Goal: Information Seeking & Learning: Learn about a topic

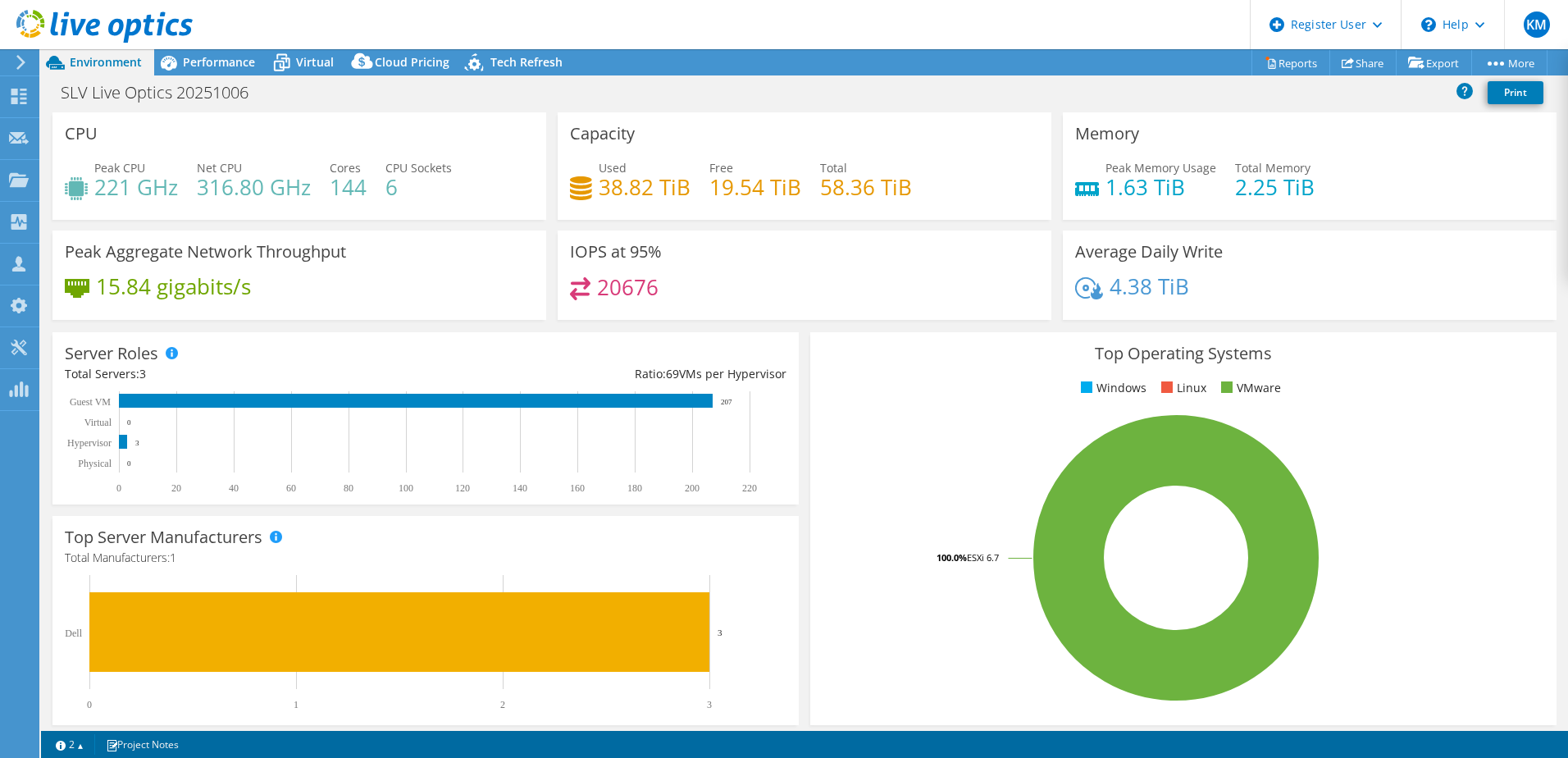
select select "USD"
click at [1280, 62] on link "Reports" at bounding box center [1290, 62] width 79 height 25
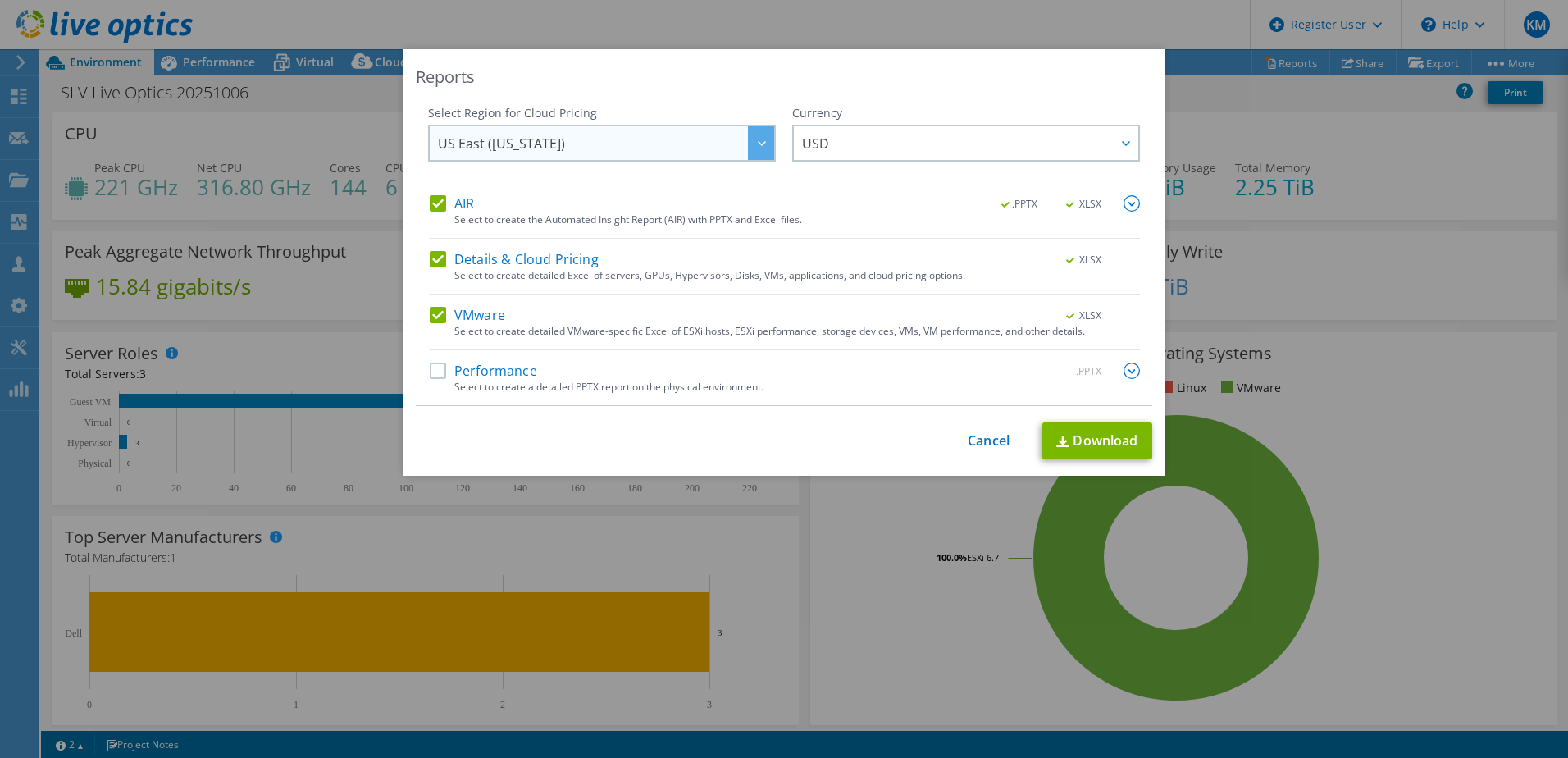
click at [761, 149] on div at bounding box center [760, 143] width 26 height 34
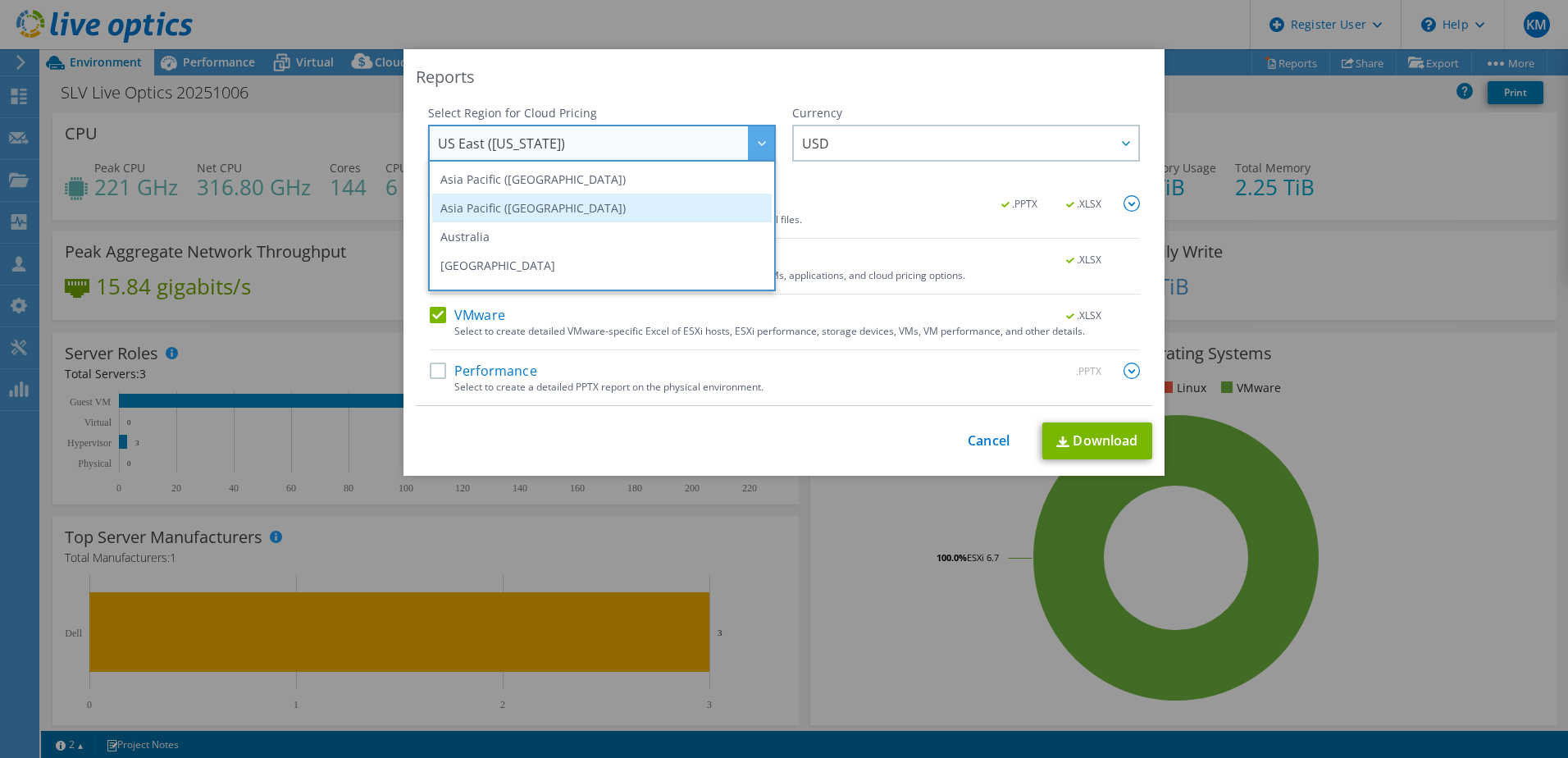
scroll to position [82, 0]
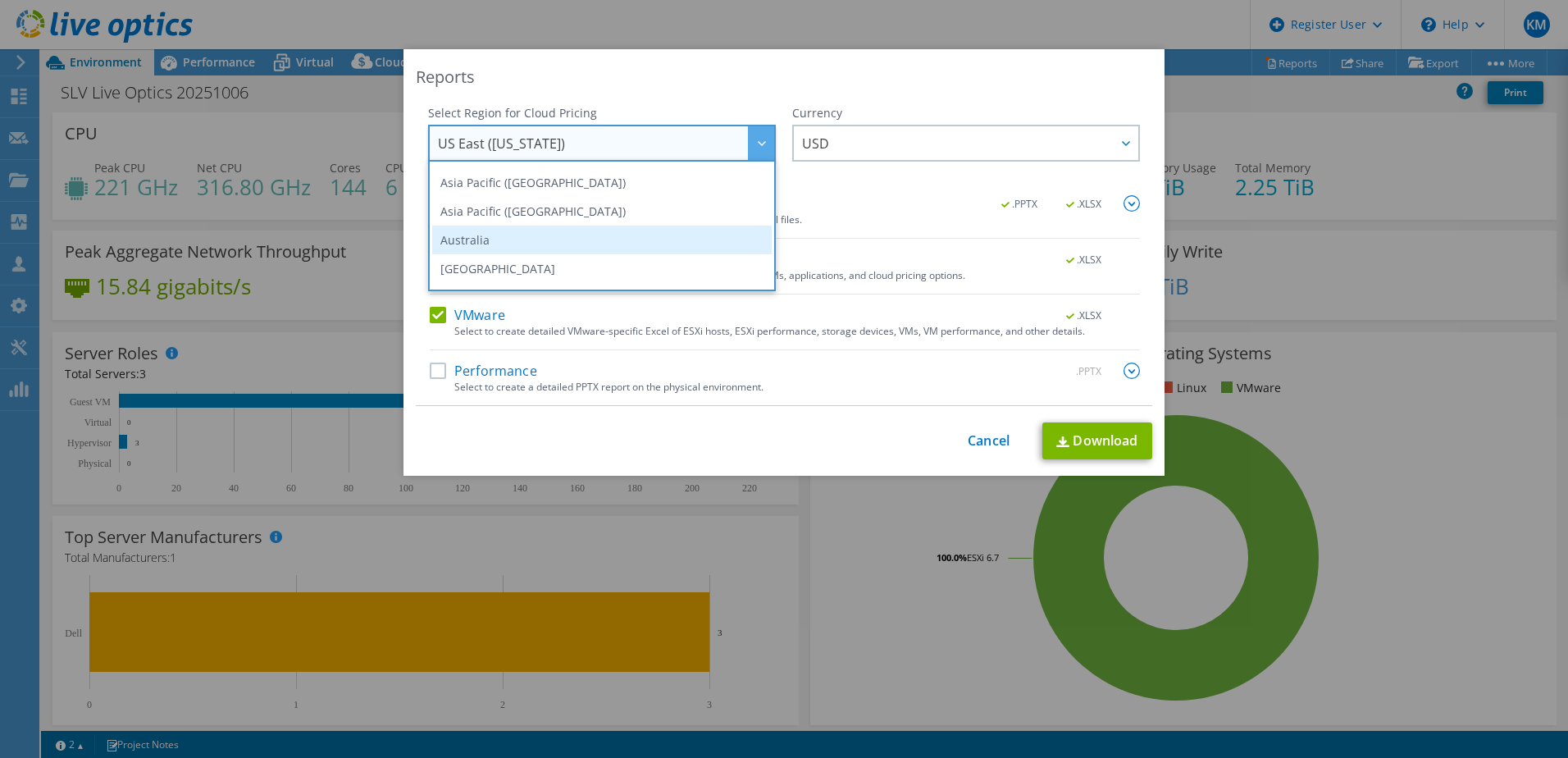
click at [464, 242] on li "Australia" at bounding box center [602, 240] width 340 height 29
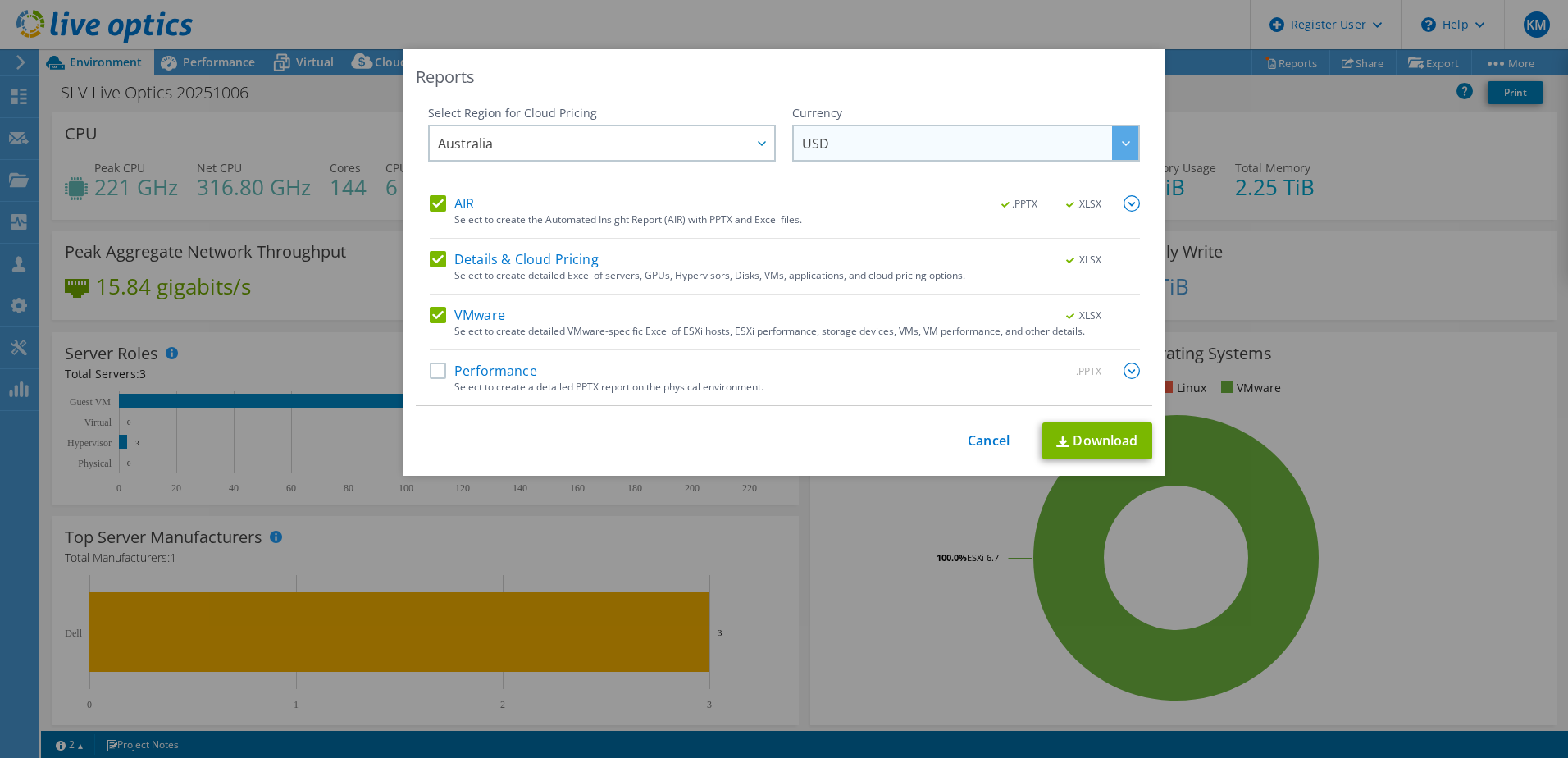
click at [1125, 151] on div at bounding box center [1125, 143] width 26 height 34
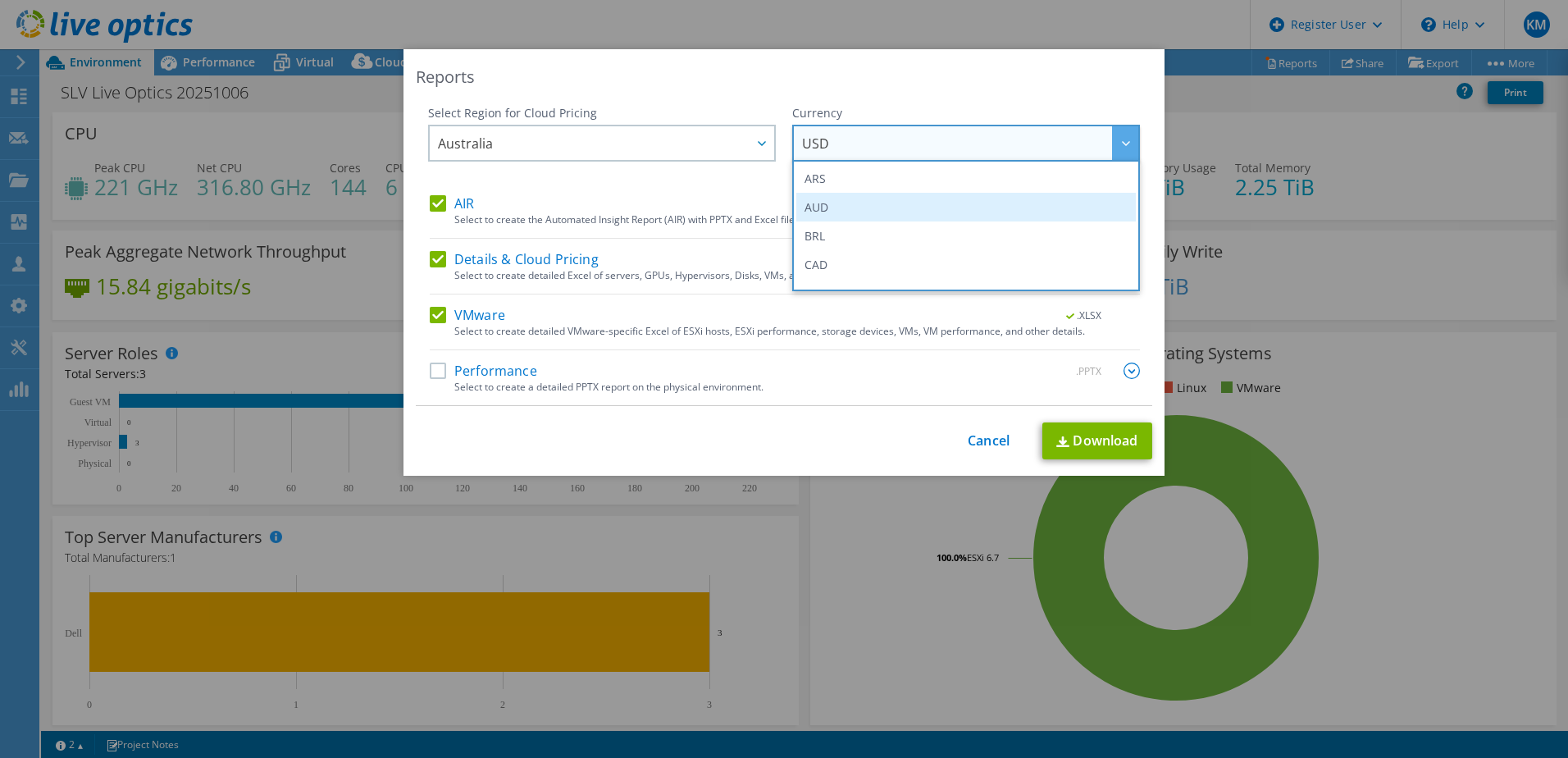
click at [930, 213] on li "AUD" at bounding box center [966, 207] width 340 height 29
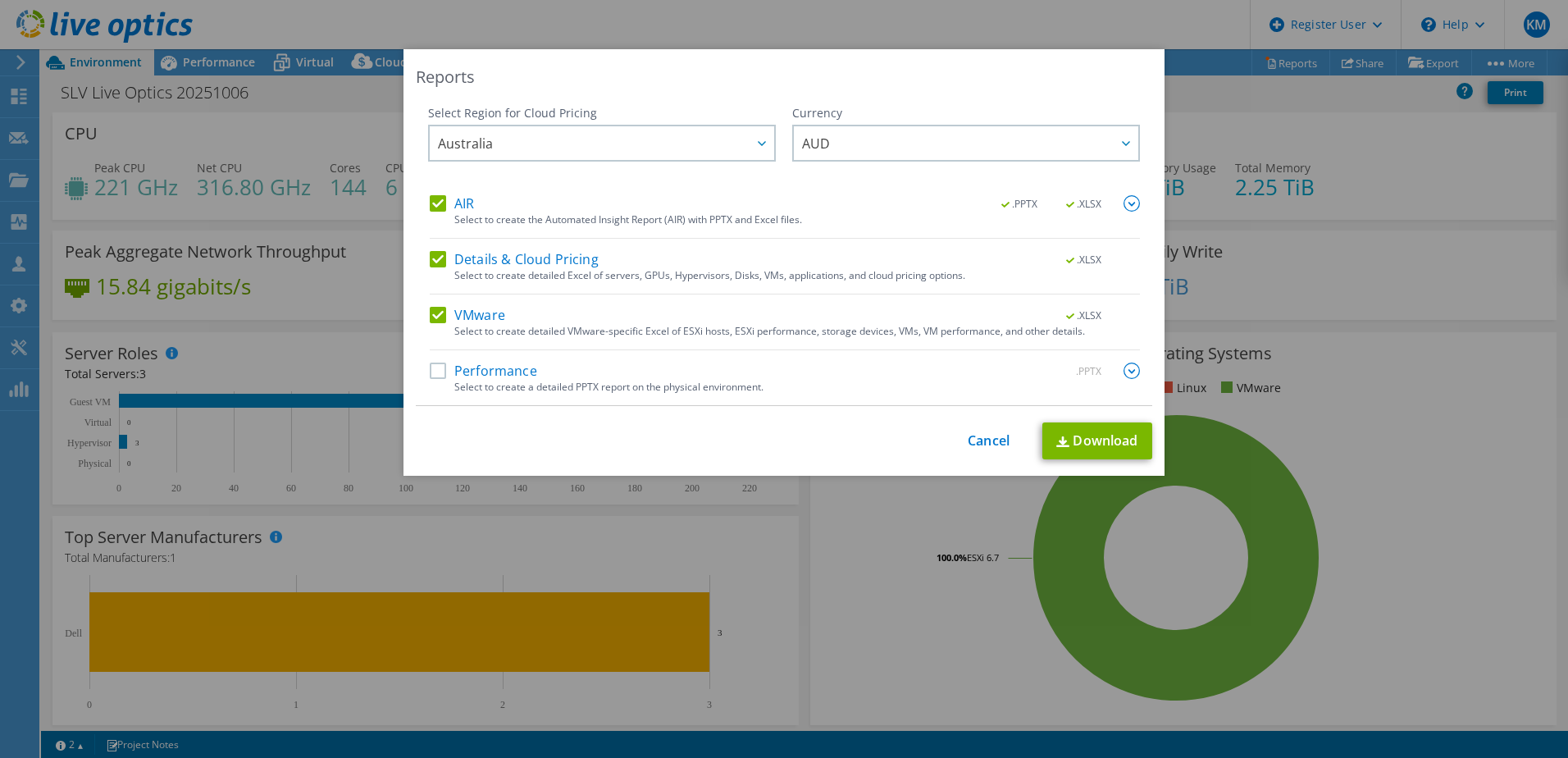
click at [430, 255] on label "Details & Cloud Pricing" at bounding box center [514, 258] width 169 height 16
click at [0, 0] on input "Details & Cloud Pricing" at bounding box center [0, 0] width 0 height 0
click at [1097, 437] on link "Download" at bounding box center [1097, 441] width 110 height 37
click at [1379, 456] on div "Reports Select Region for Cloud Pricing Asia Pacific (Hong Kong) Asia Pacific (…" at bounding box center [784, 379] width 1568 height 660
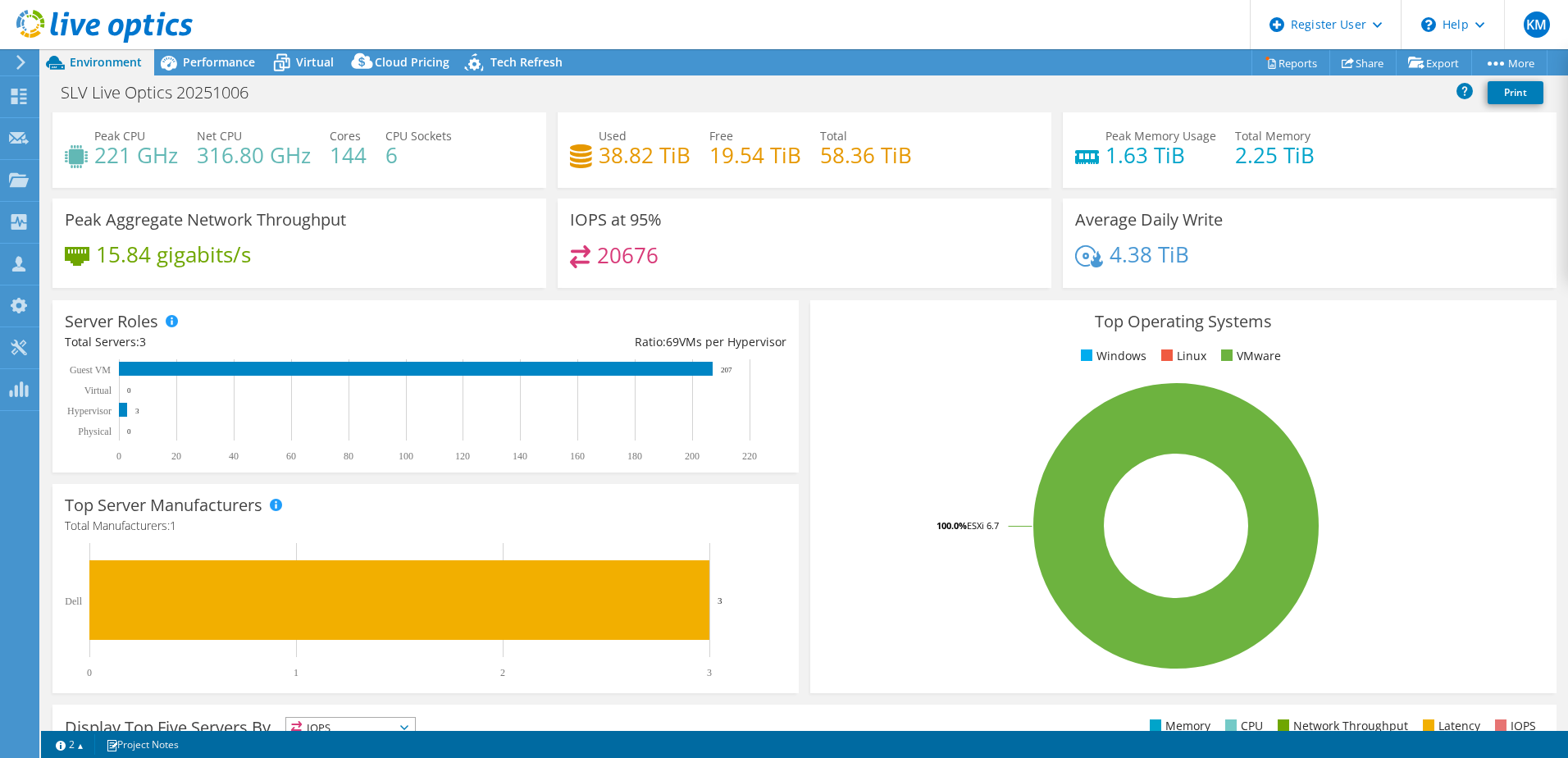
scroll to position [0, 0]
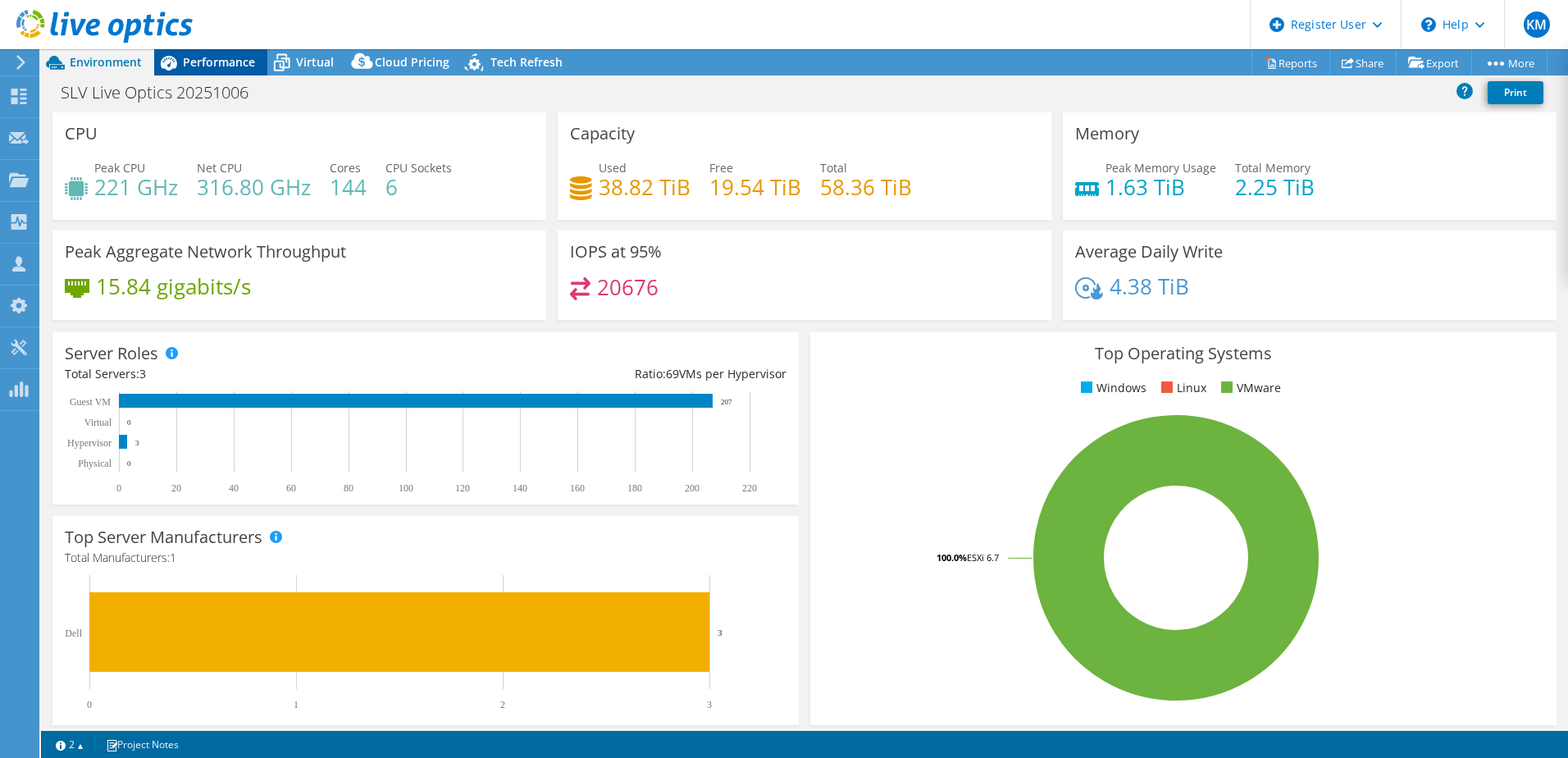
click at [215, 54] on span "Performance" at bounding box center [219, 61] width 72 height 16
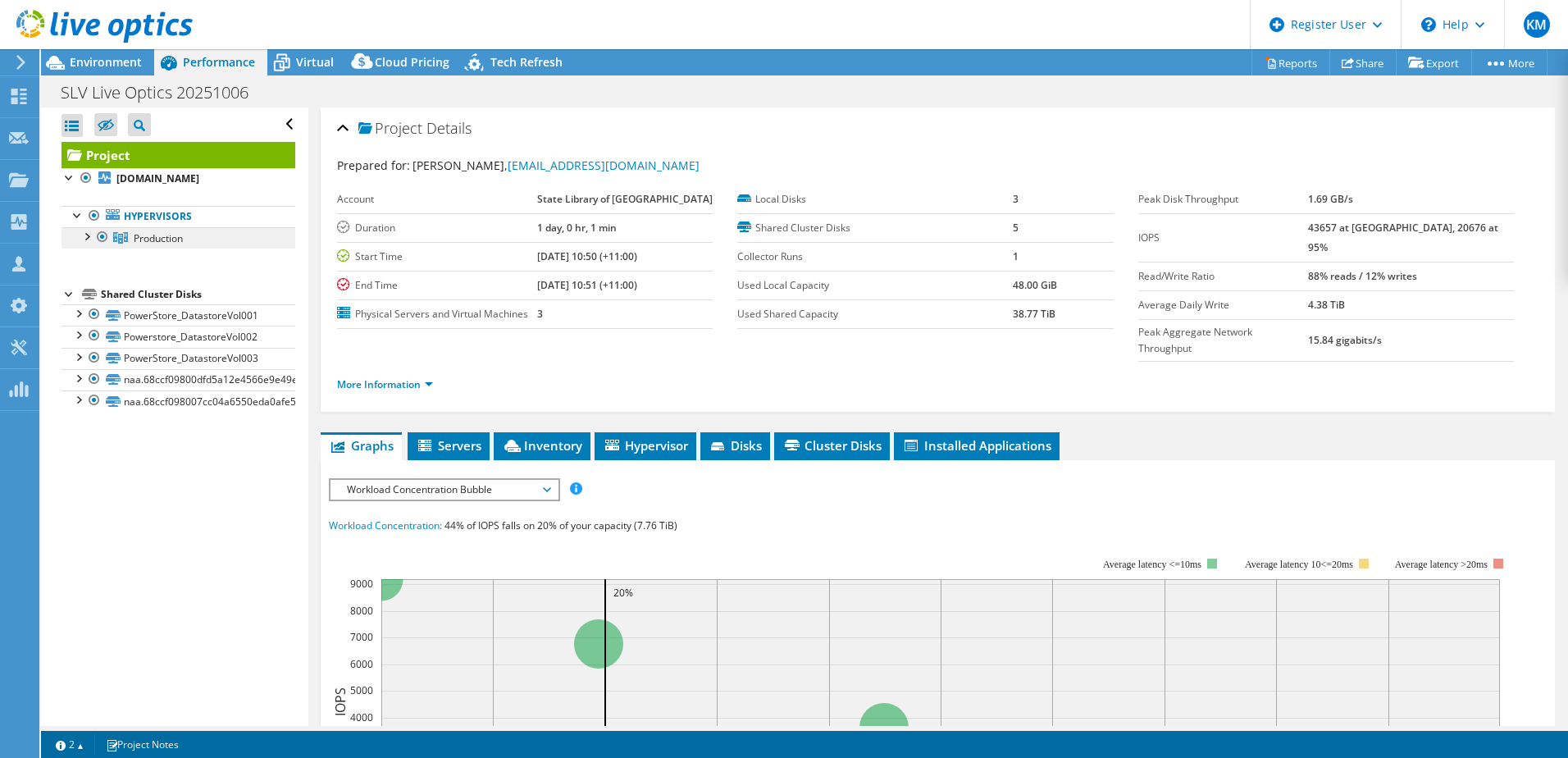
click at [152, 243] on span "Production" at bounding box center [158, 238] width 49 height 14
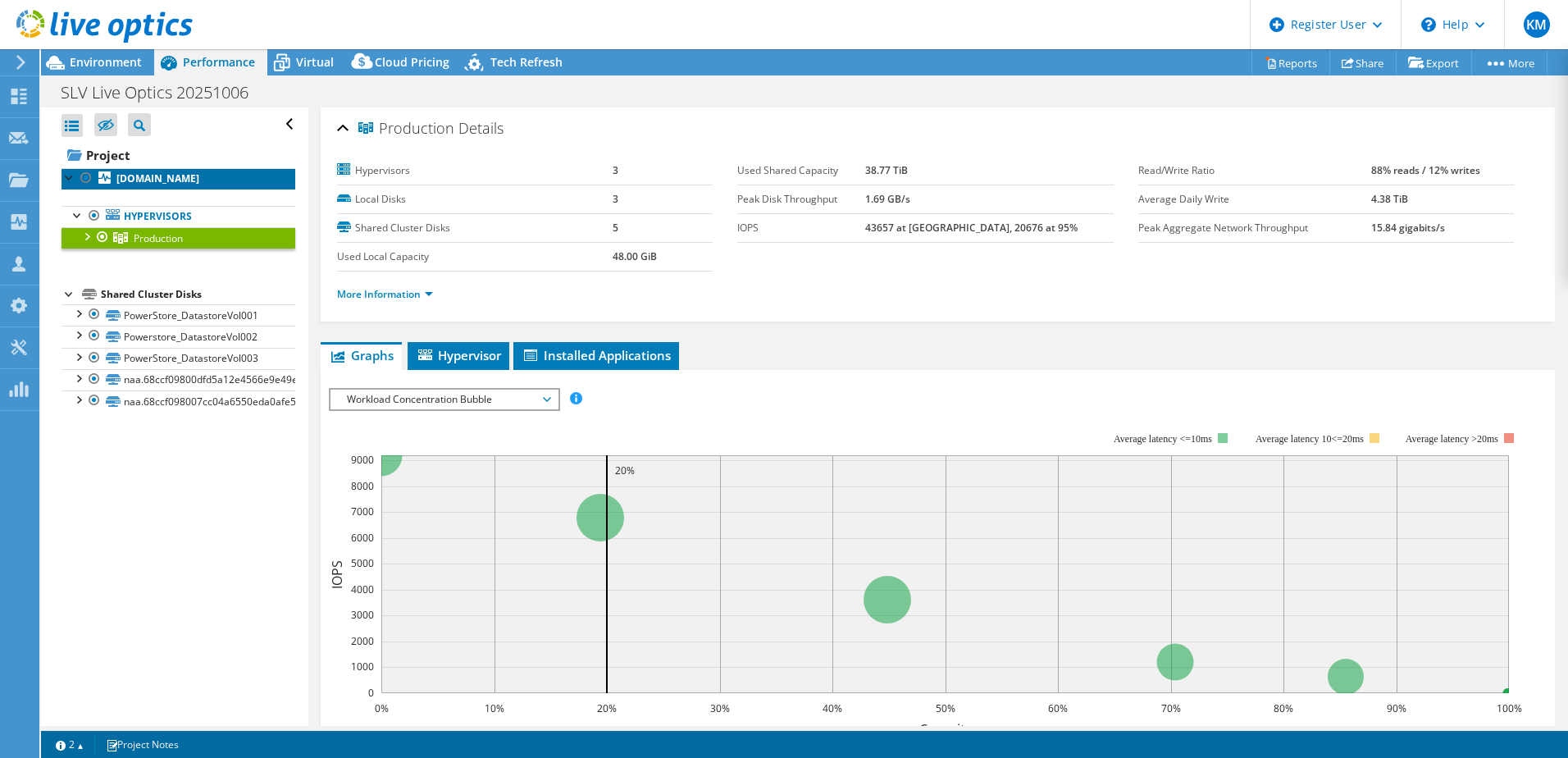
click at [168, 177] on b "[DOMAIN_NAME]" at bounding box center [157, 178] width 82 height 14
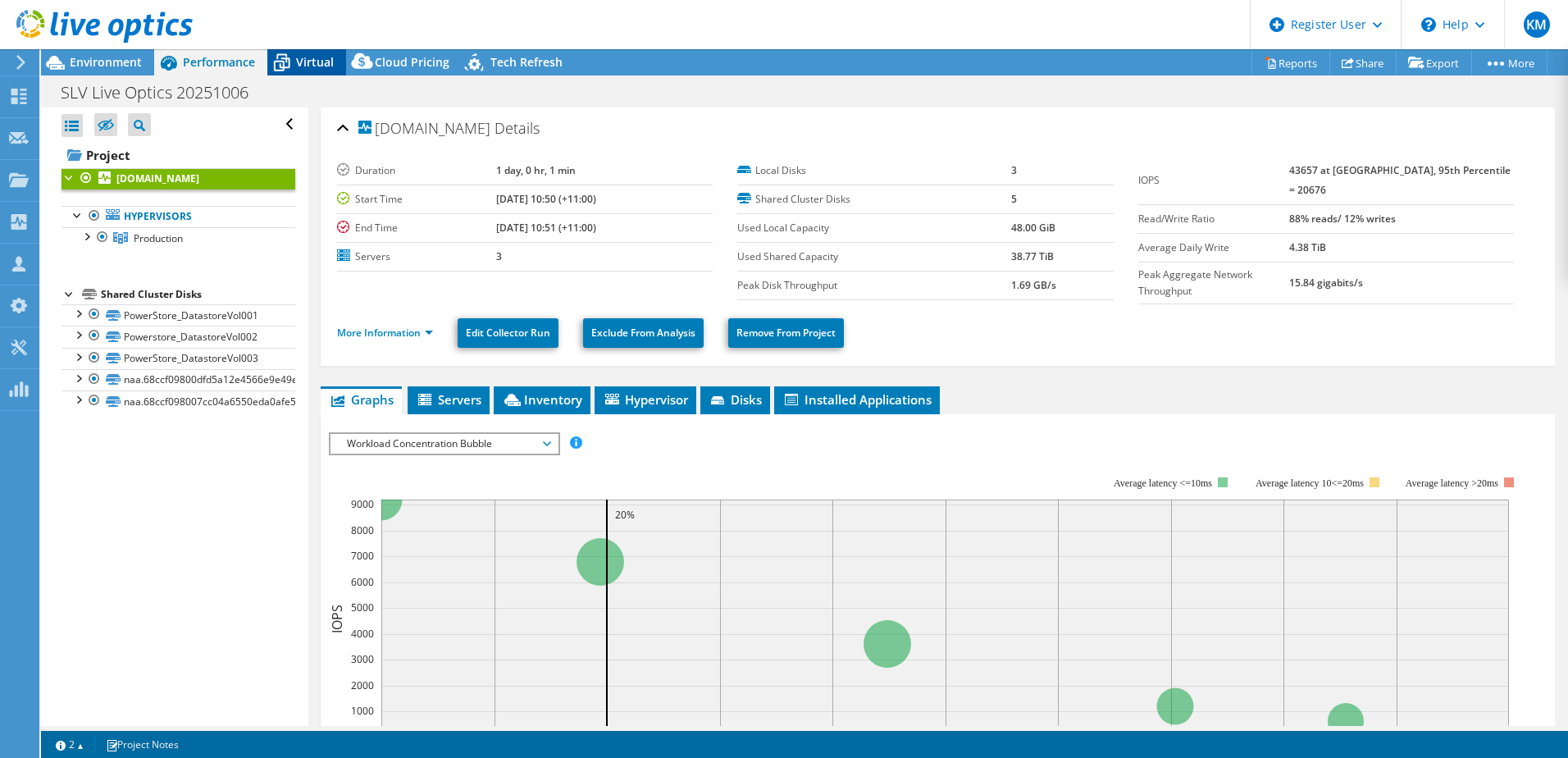
click at [302, 72] on div "Virtual" at bounding box center [307, 61] width 79 height 26
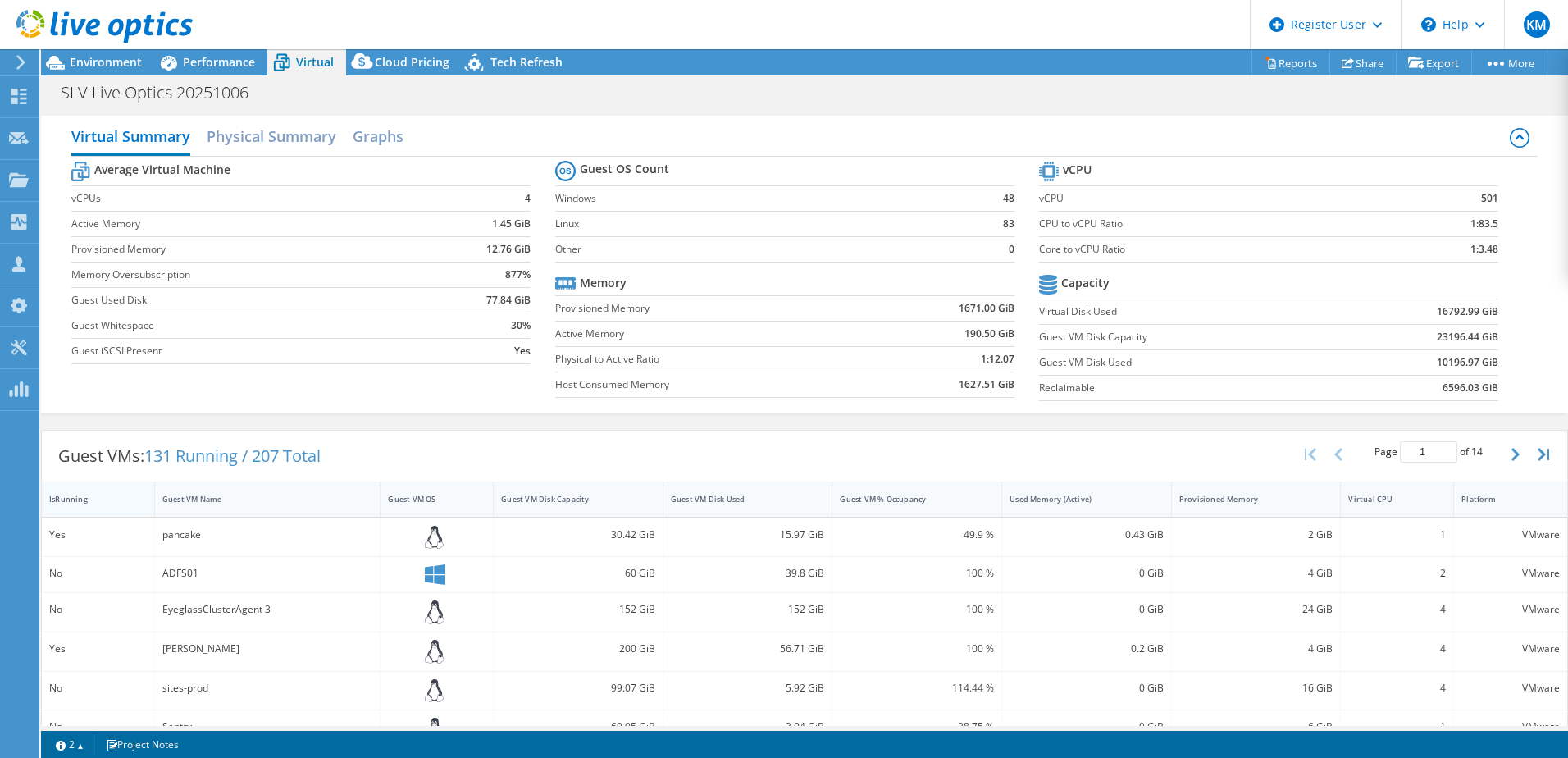
click at [100, 496] on div "IsRunning" at bounding box center [87, 499] width 78 height 11
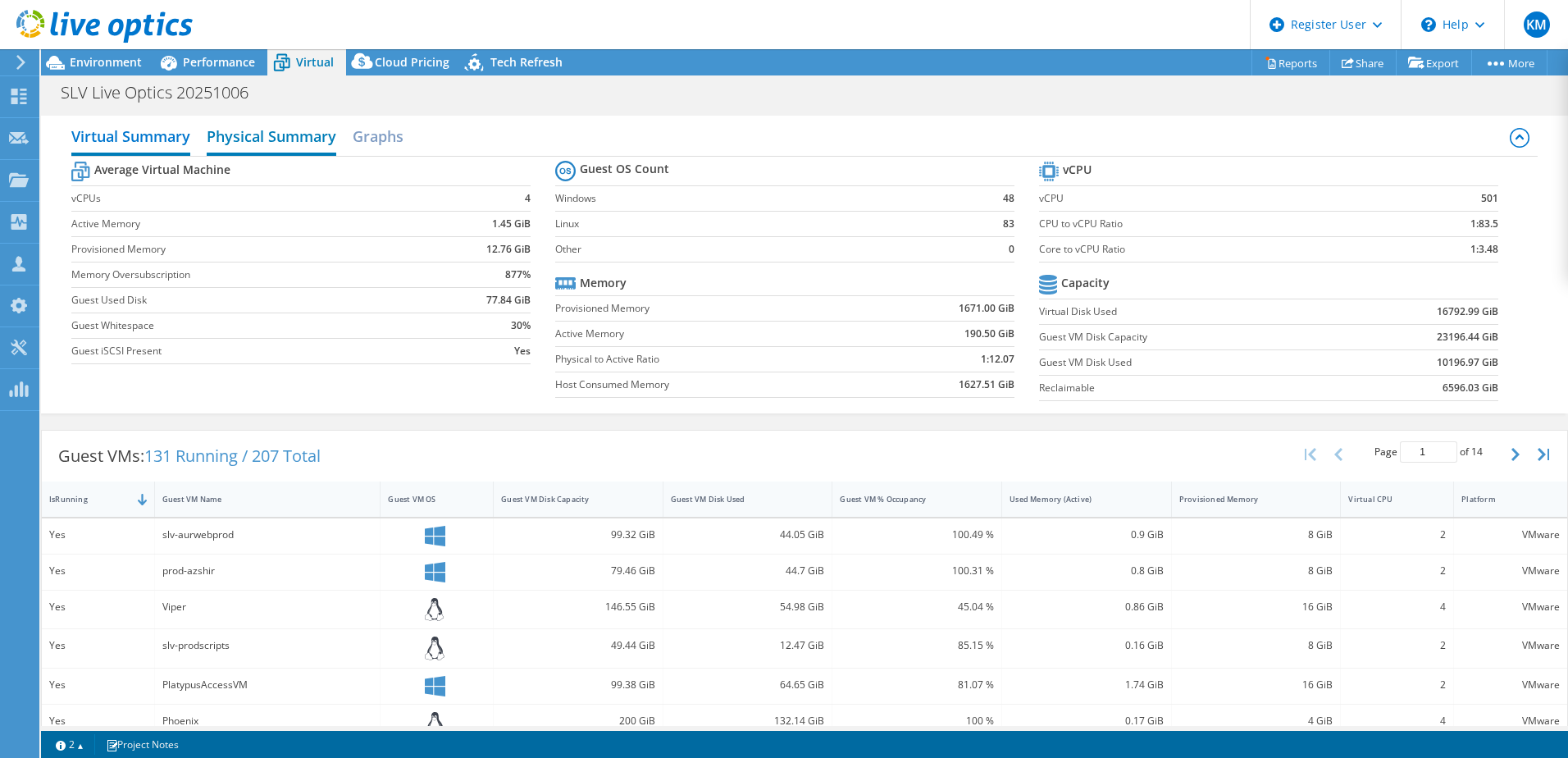
click at [289, 137] on h2 "Physical Summary" at bounding box center [272, 137] width 130 height 36
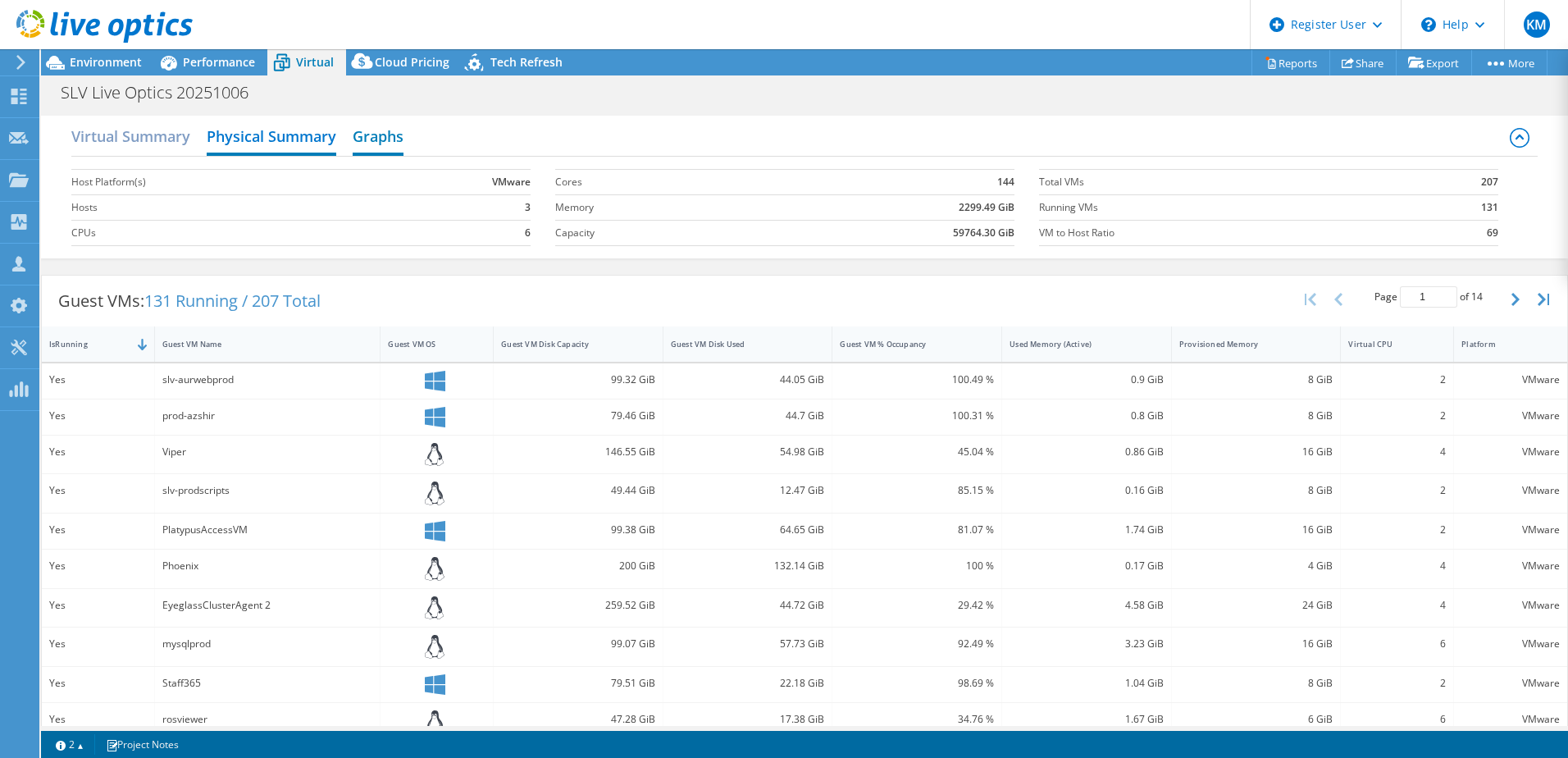
click at [369, 147] on h2 "Graphs" at bounding box center [378, 137] width 50 height 36
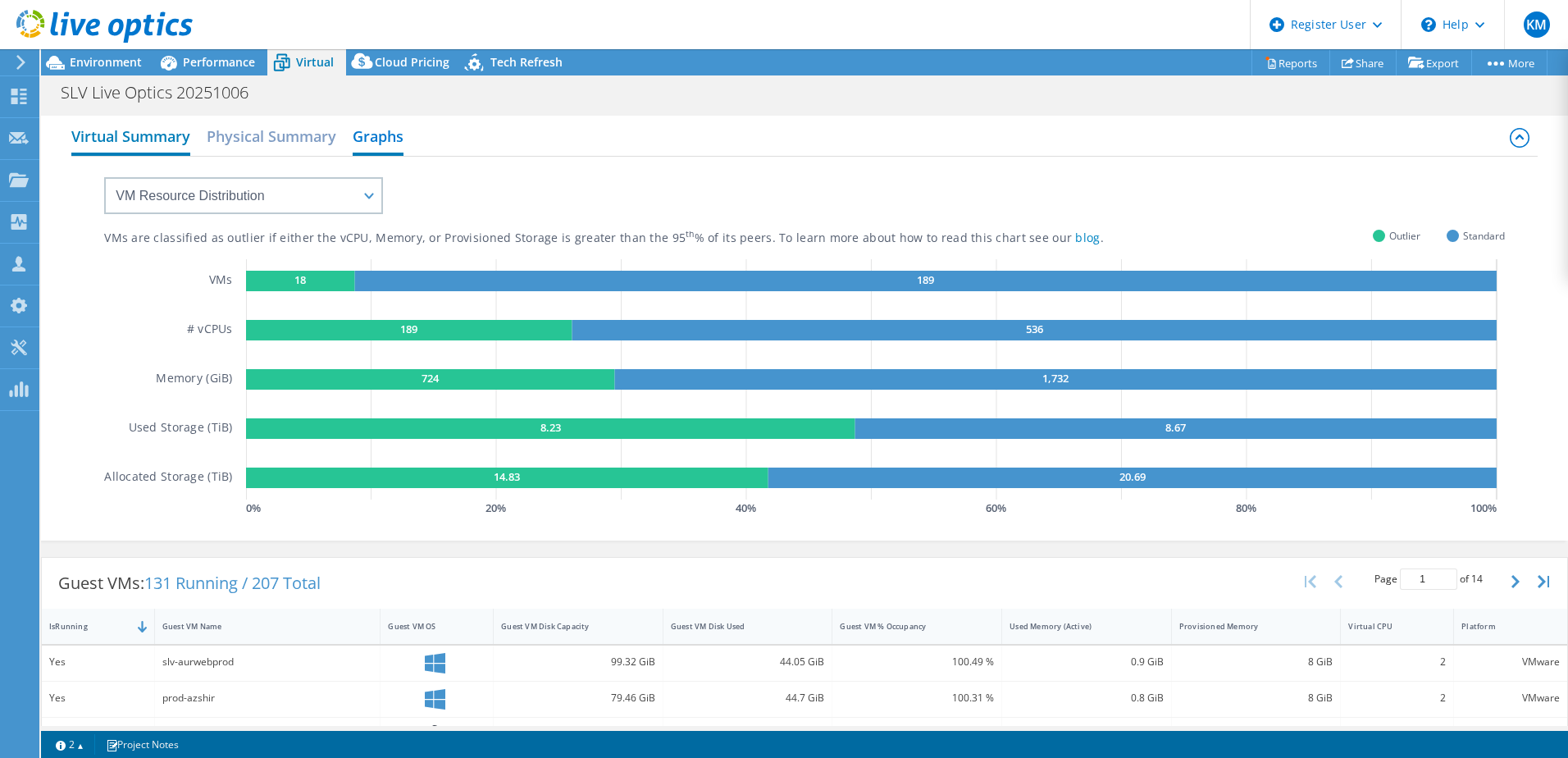
click at [151, 144] on h2 "Virtual Summary" at bounding box center [130, 137] width 119 height 36
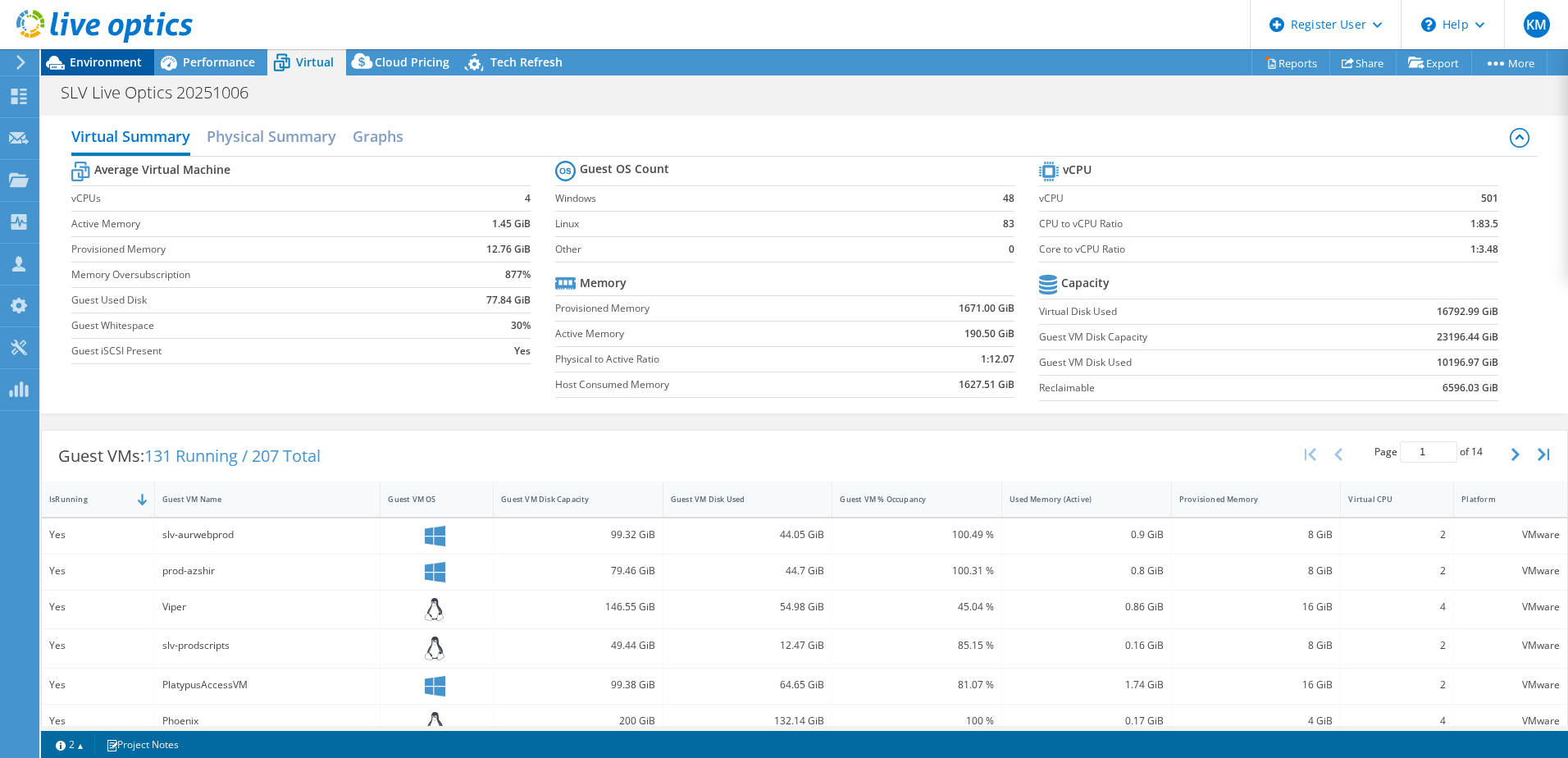
click at [118, 62] on span "Environment" at bounding box center [106, 61] width 72 height 16
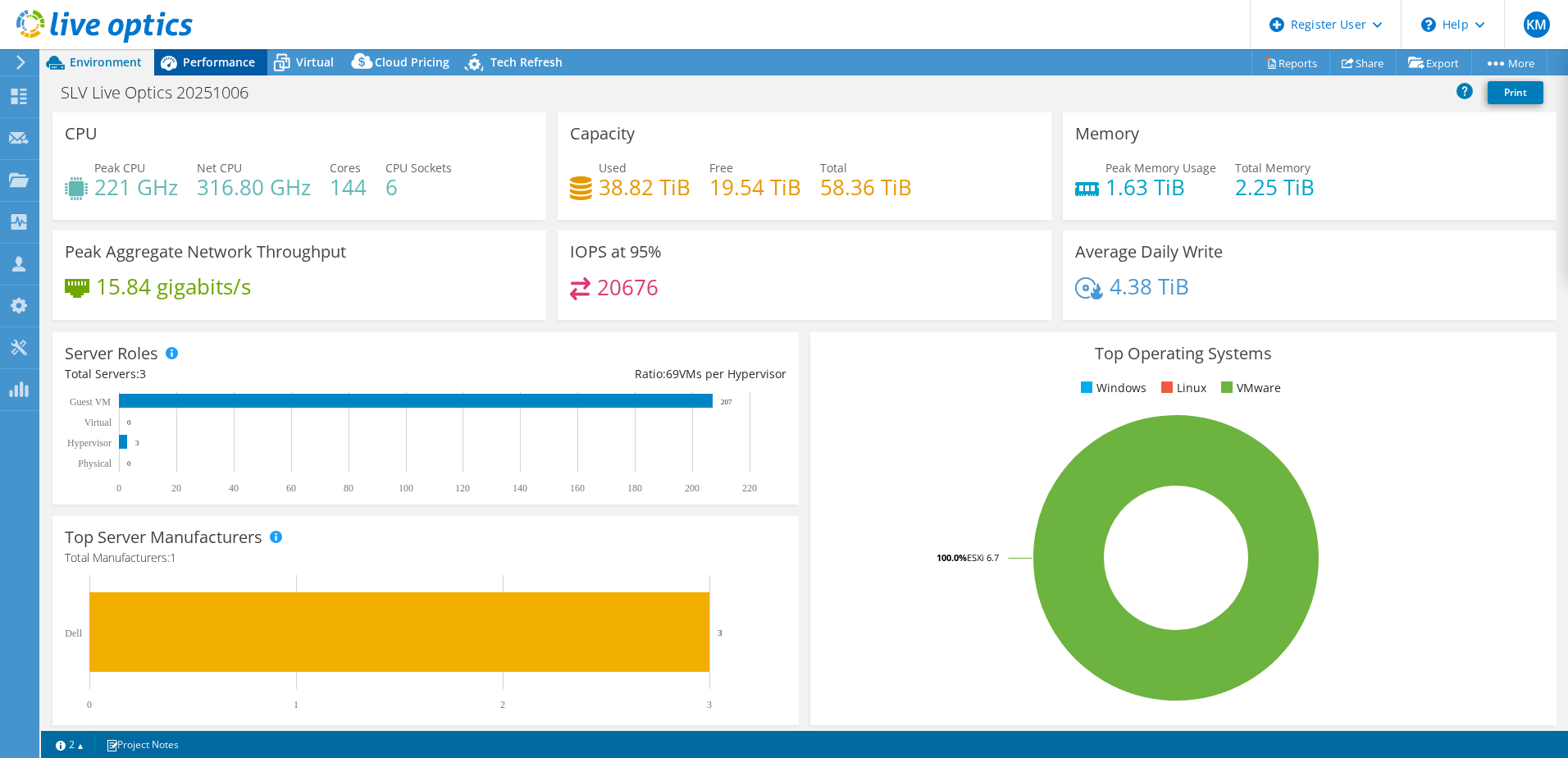
click at [217, 68] on span "Performance" at bounding box center [219, 61] width 72 height 16
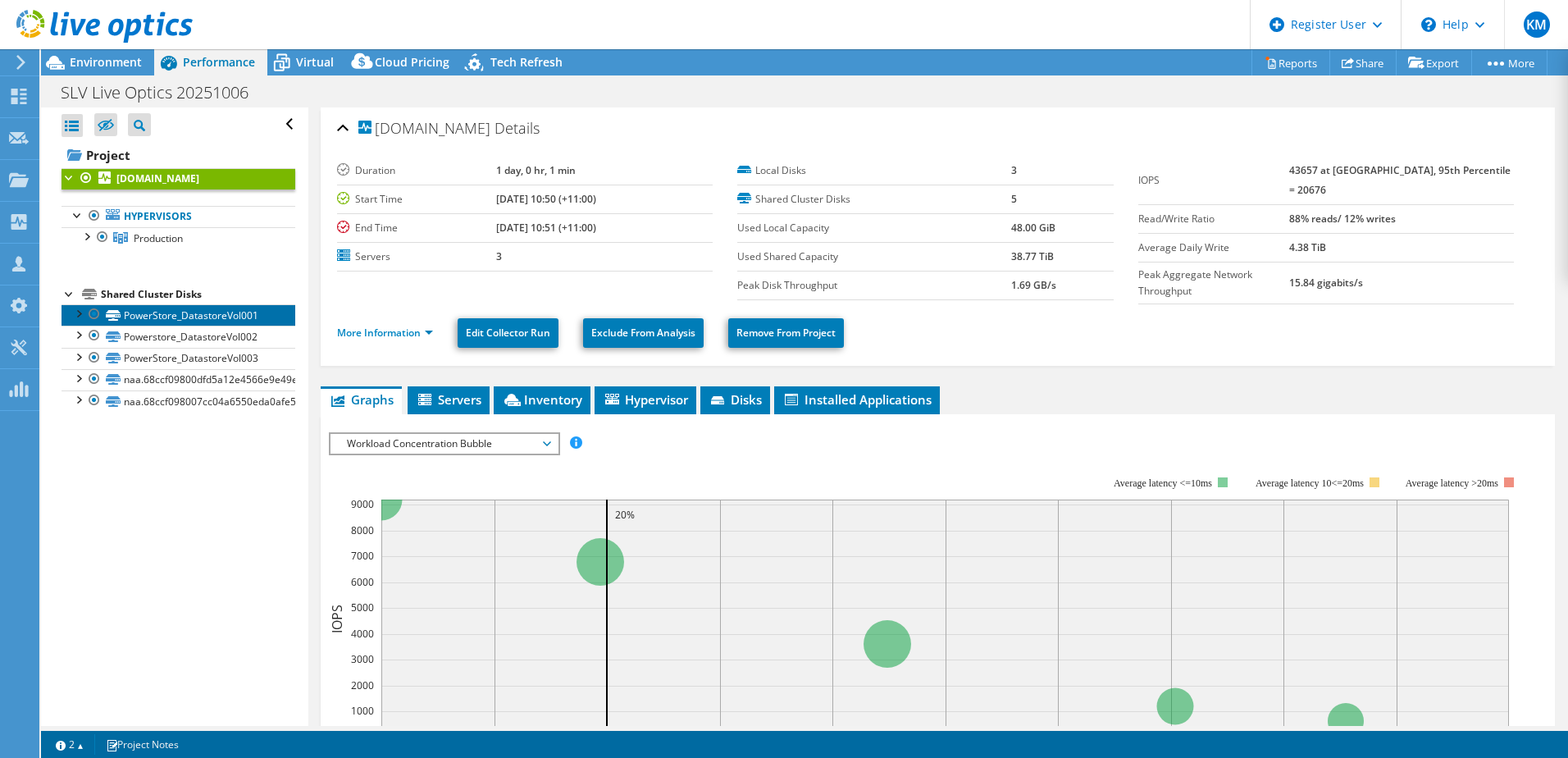
click at [158, 311] on link "PowerStore_DatastoreVol001" at bounding box center [178, 315] width 234 height 21
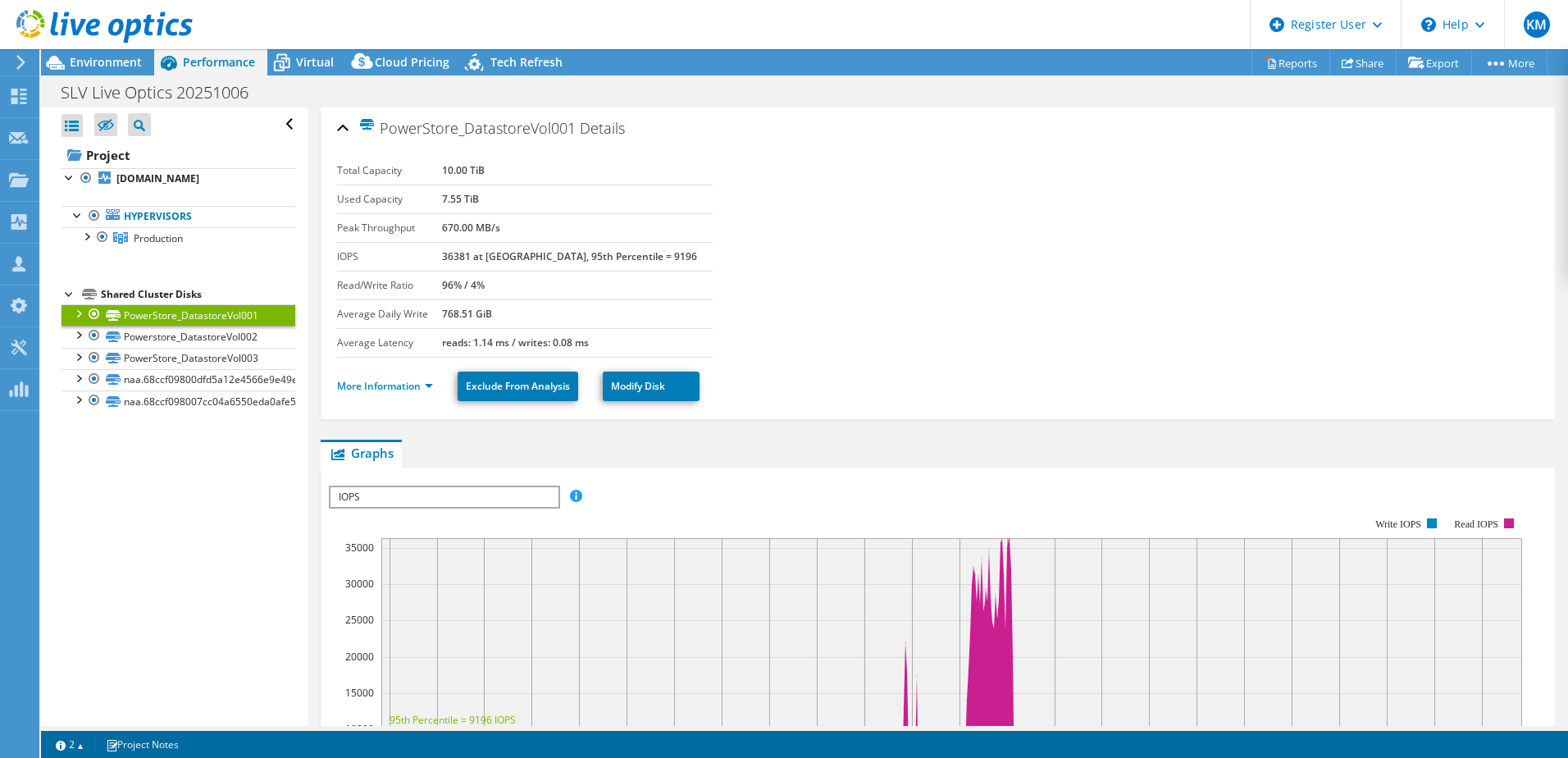
scroll to position [246, 0]
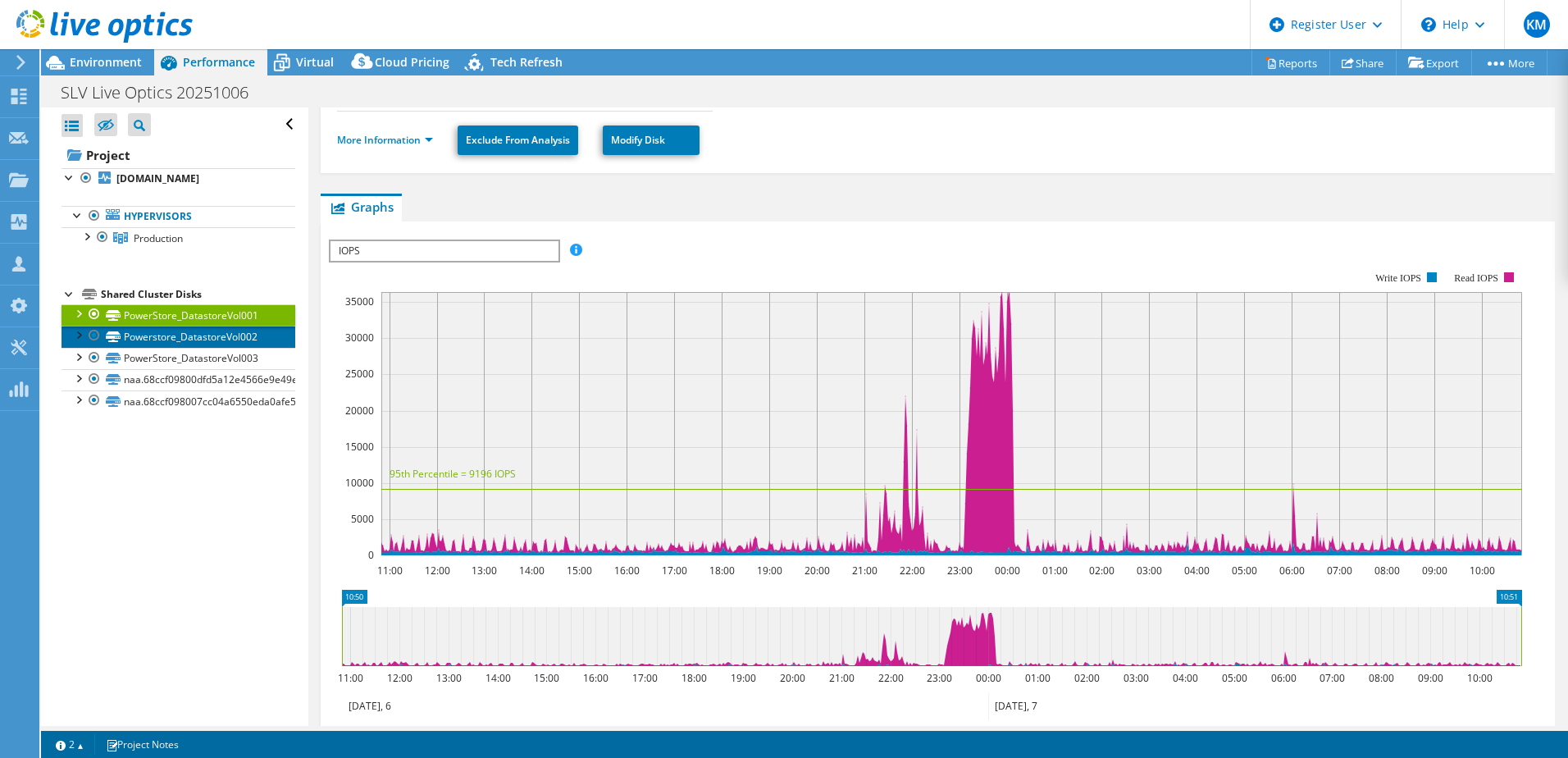
click at [212, 331] on link "Powerstore_DatastoreVol002" at bounding box center [178, 336] width 234 height 21
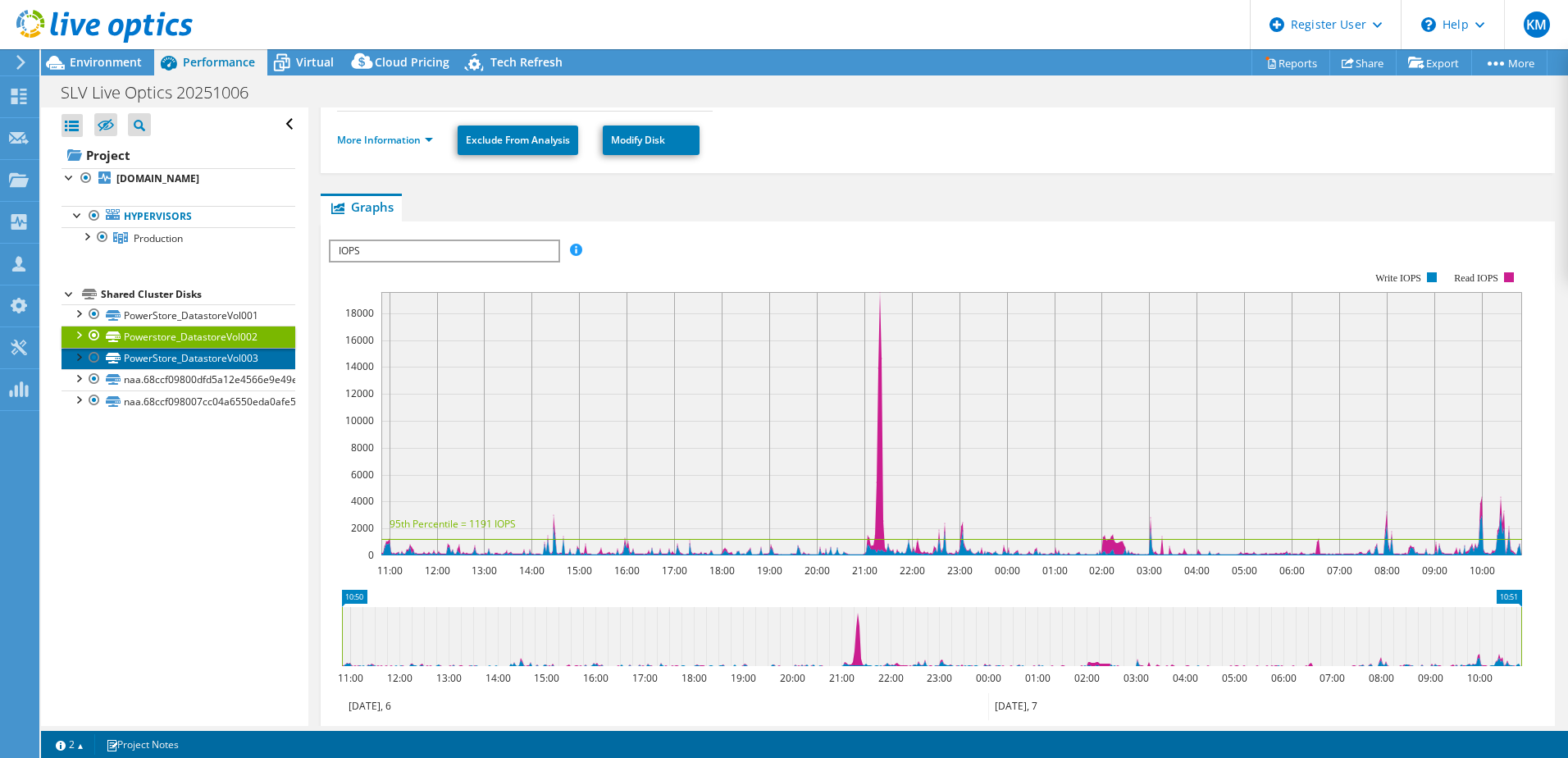
click at [201, 354] on link "PowerStore_DatastoreVol003" at bounding box center [178, 358] width 234 height 21
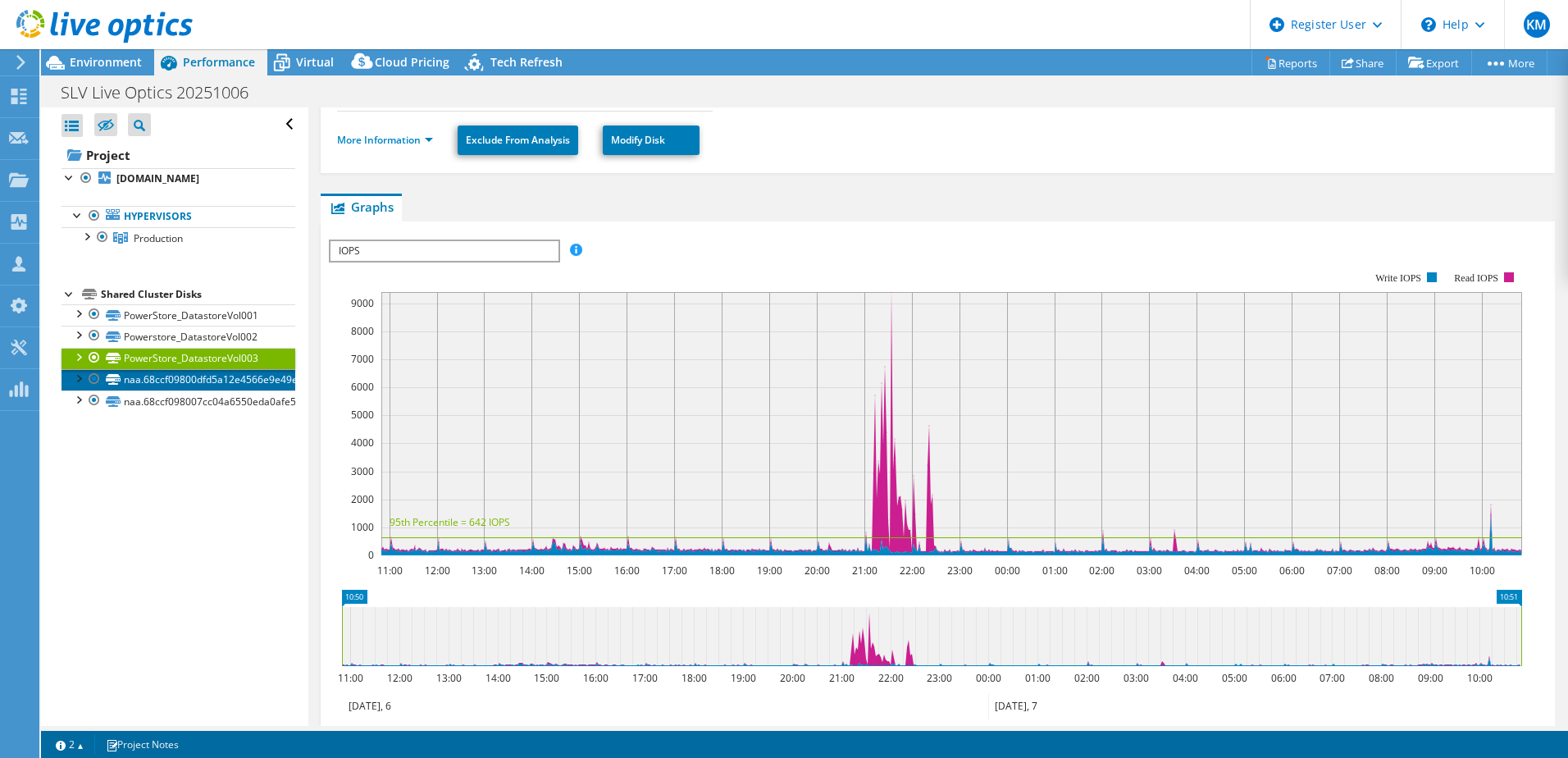
click at [199, 378] on link "naa.68ccf09800dfd5a12e4566e9e49e4b43" at bounding box center [178, 379] width 234 height 21
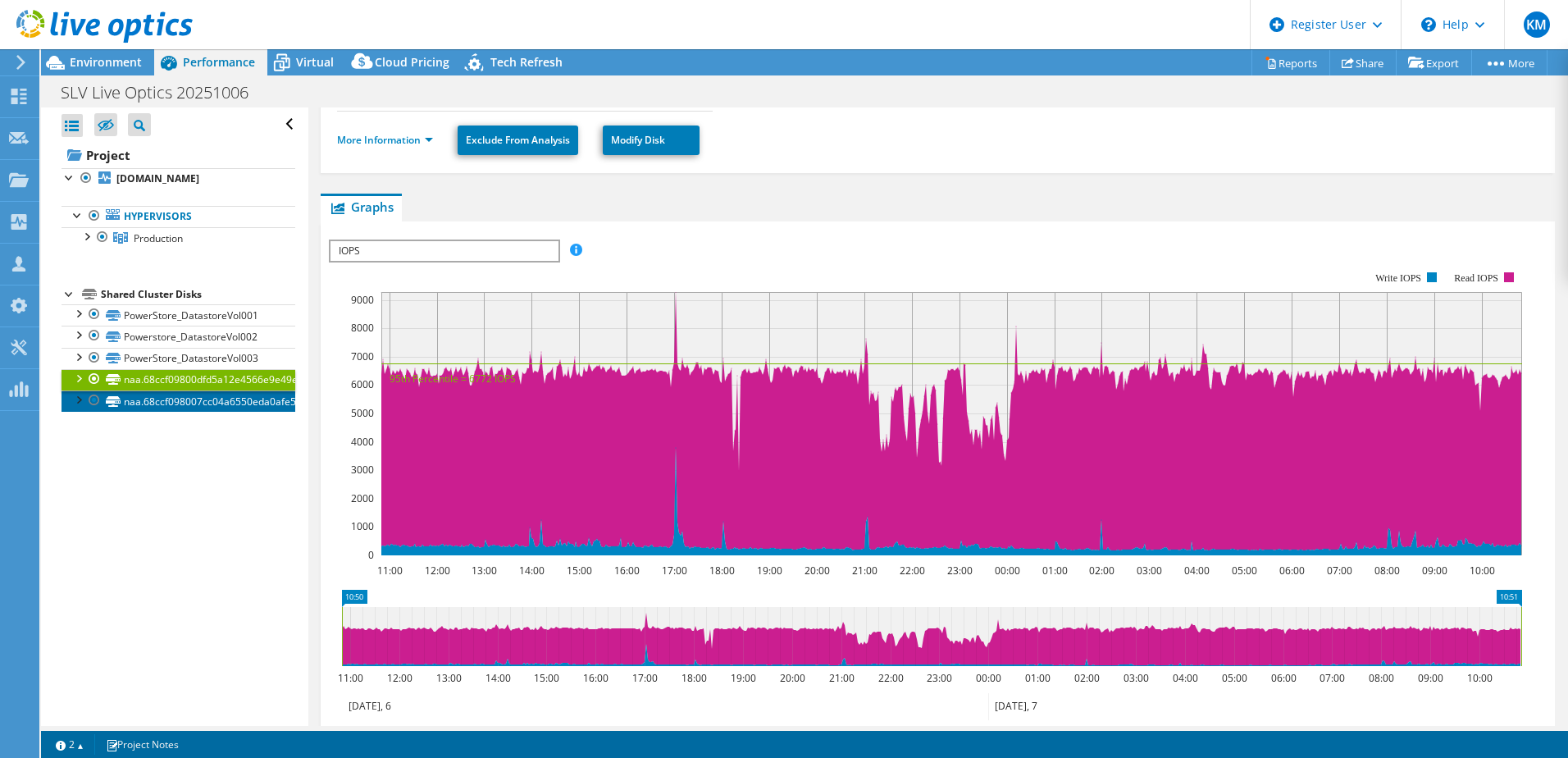
click at [189, 400] on link "naa.68ccf098007cc04a6550eda0afe57d74" at bounding box center [178, 400] width 234 height 21
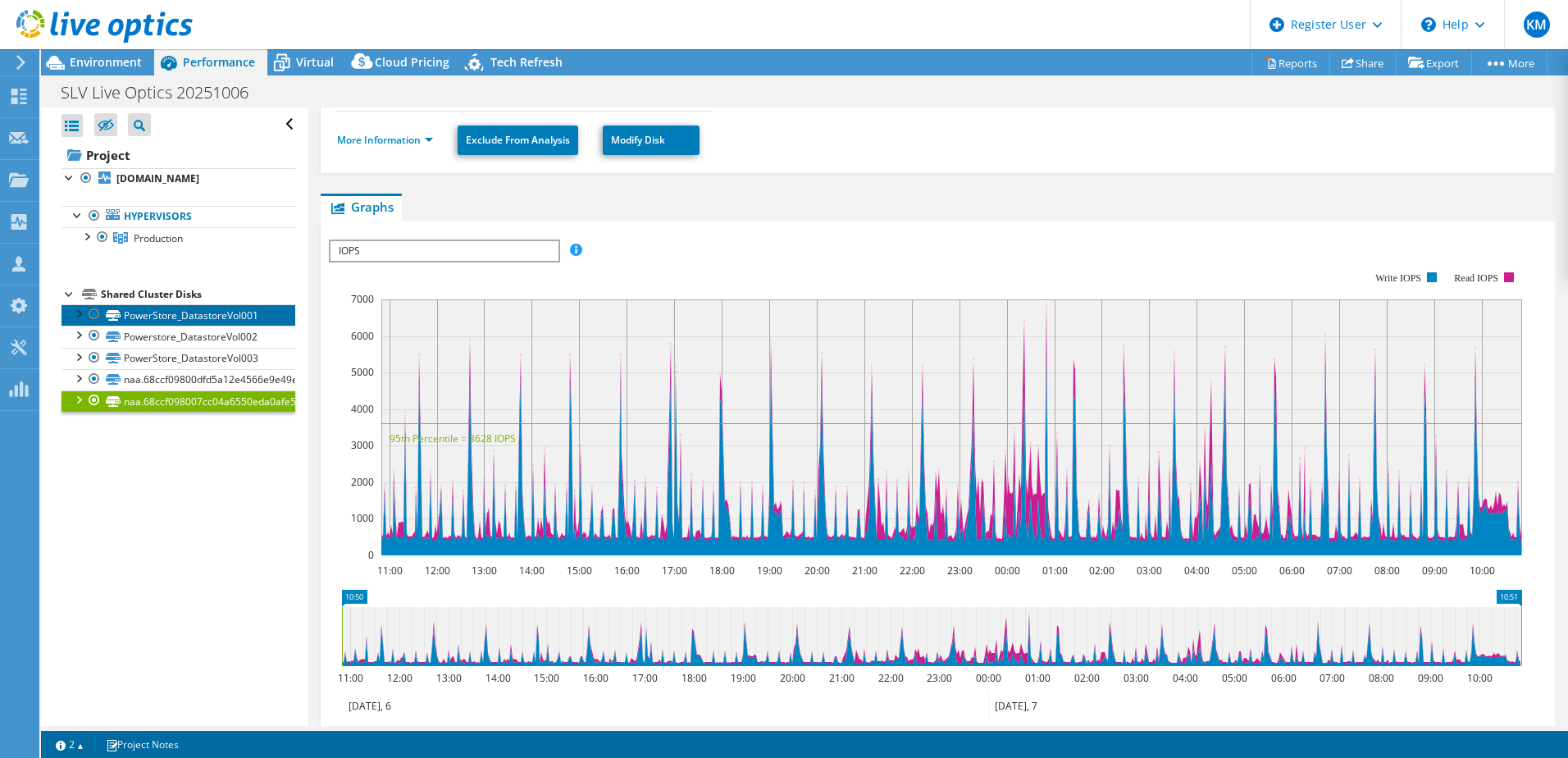
click at [173, 310] on link "PowerStore_DatastoreVol001" at bounding box center [178, 315] width 234 height 21
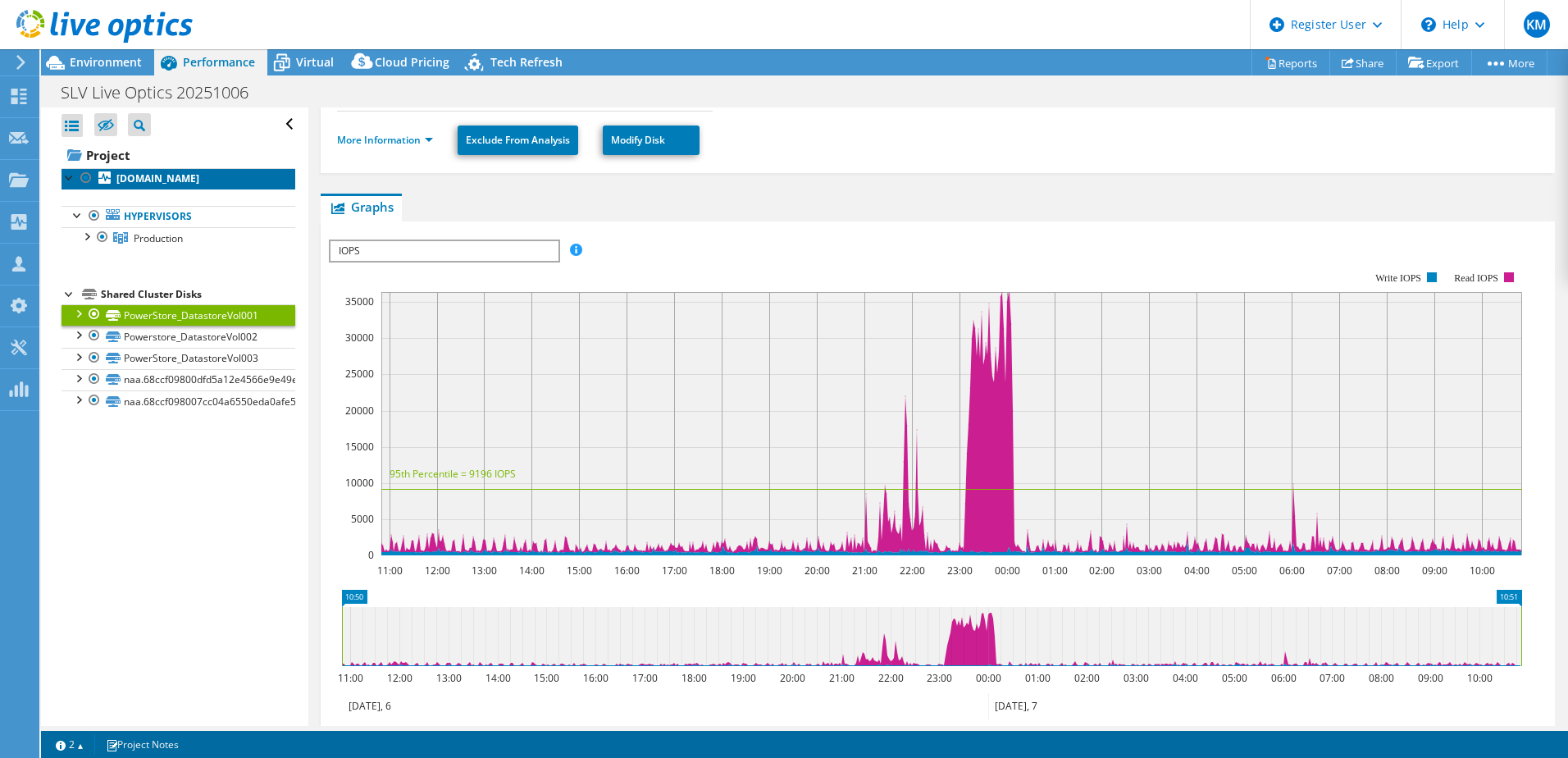
click at [153, 178] on b "[DOMAIN_NAME]" at bounding box center [157, 178] width 82 height 14
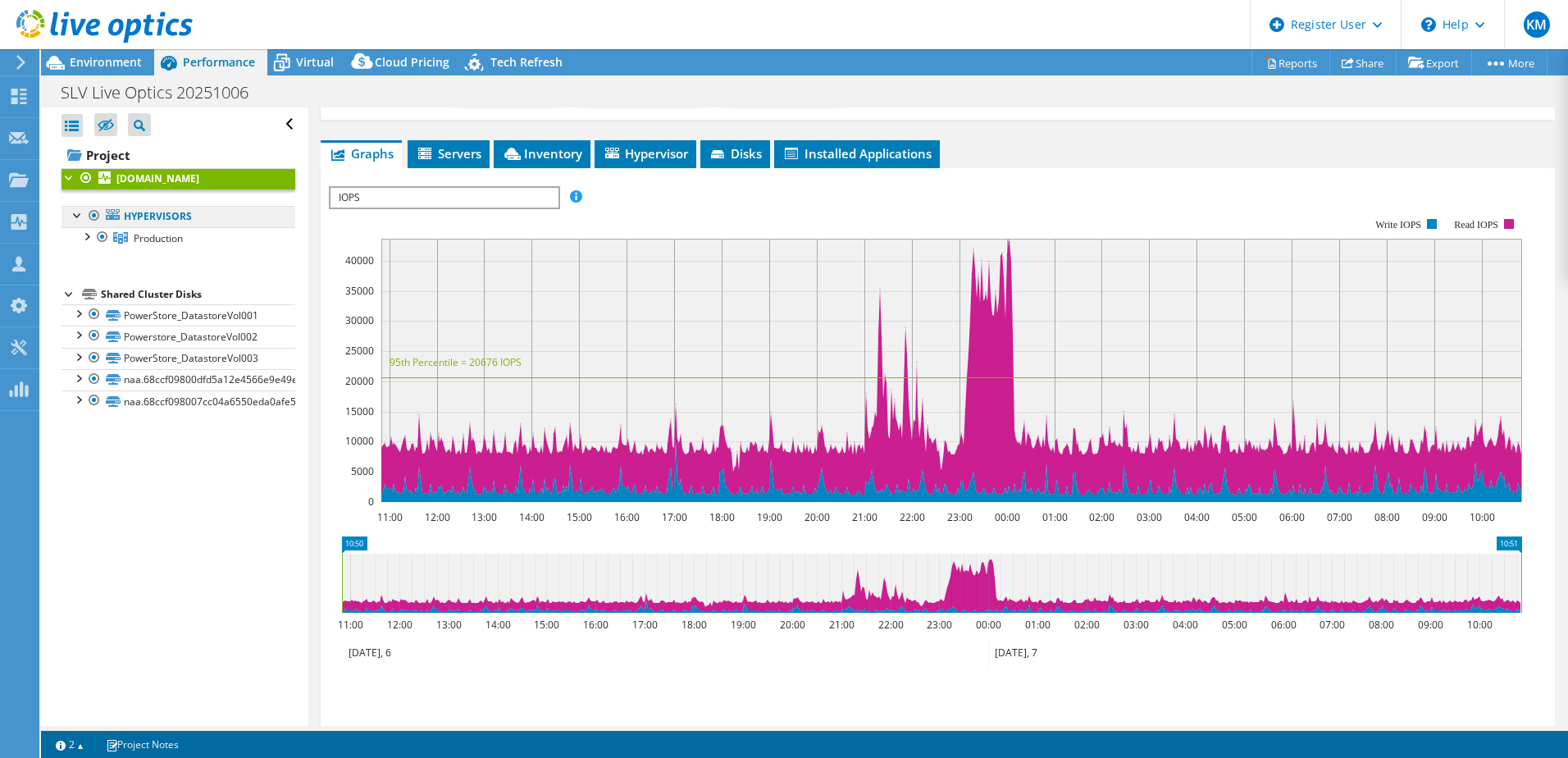
click at [167, 211] on link "Hypervisors" at bounding box center [178, 216] width 234 height 21
click at [169, 218] on link "Hypervisors" at bounding box center [178, 216] width 234 height 21
click at [444, 151] on span "Servers" at bounding box center [448, 153] width 66 height 16
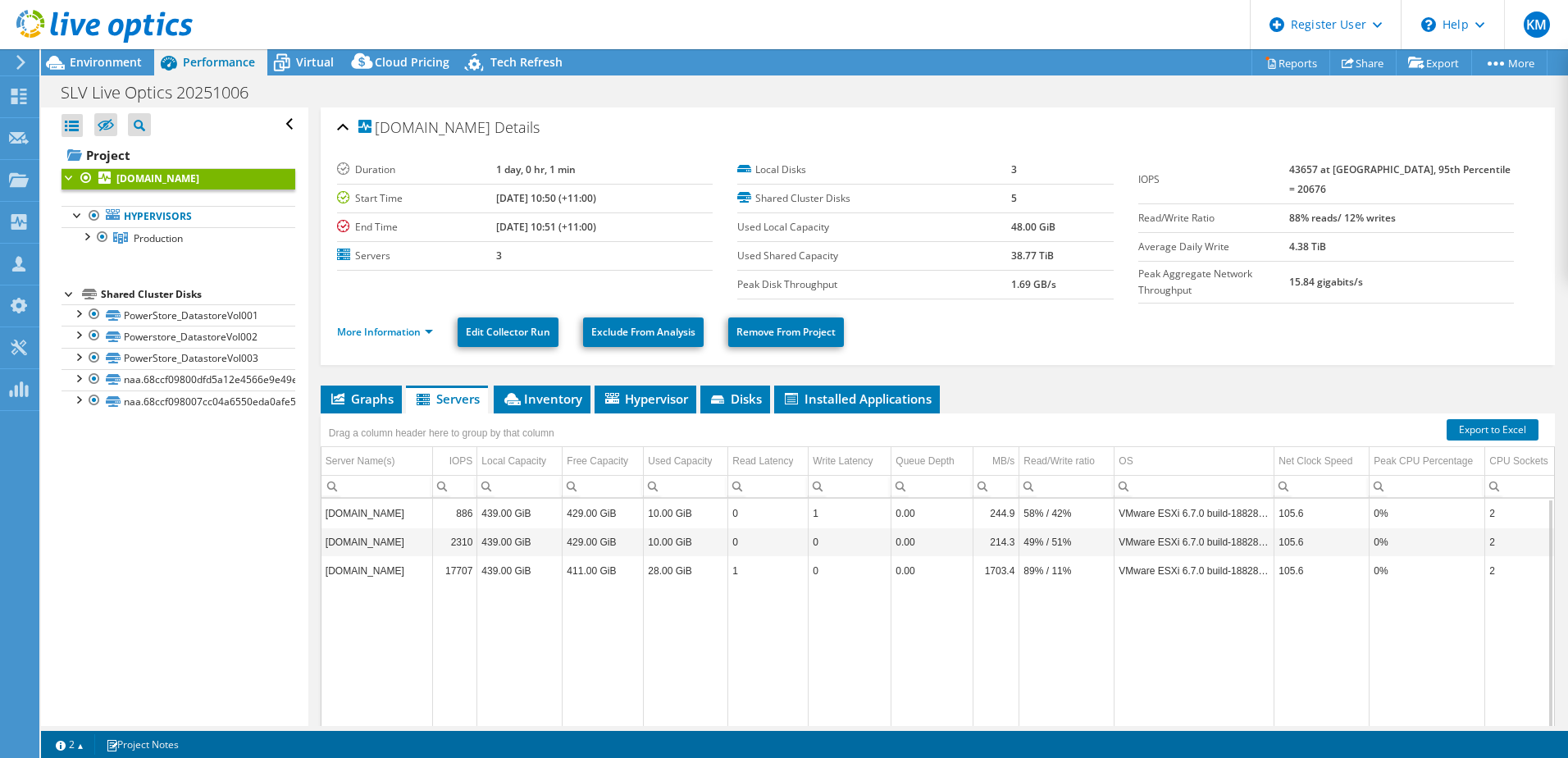
scroll to position [0, 0]
click at [741, 395] on span "Disks" at bounding box center [734, 399] width 53 height 16
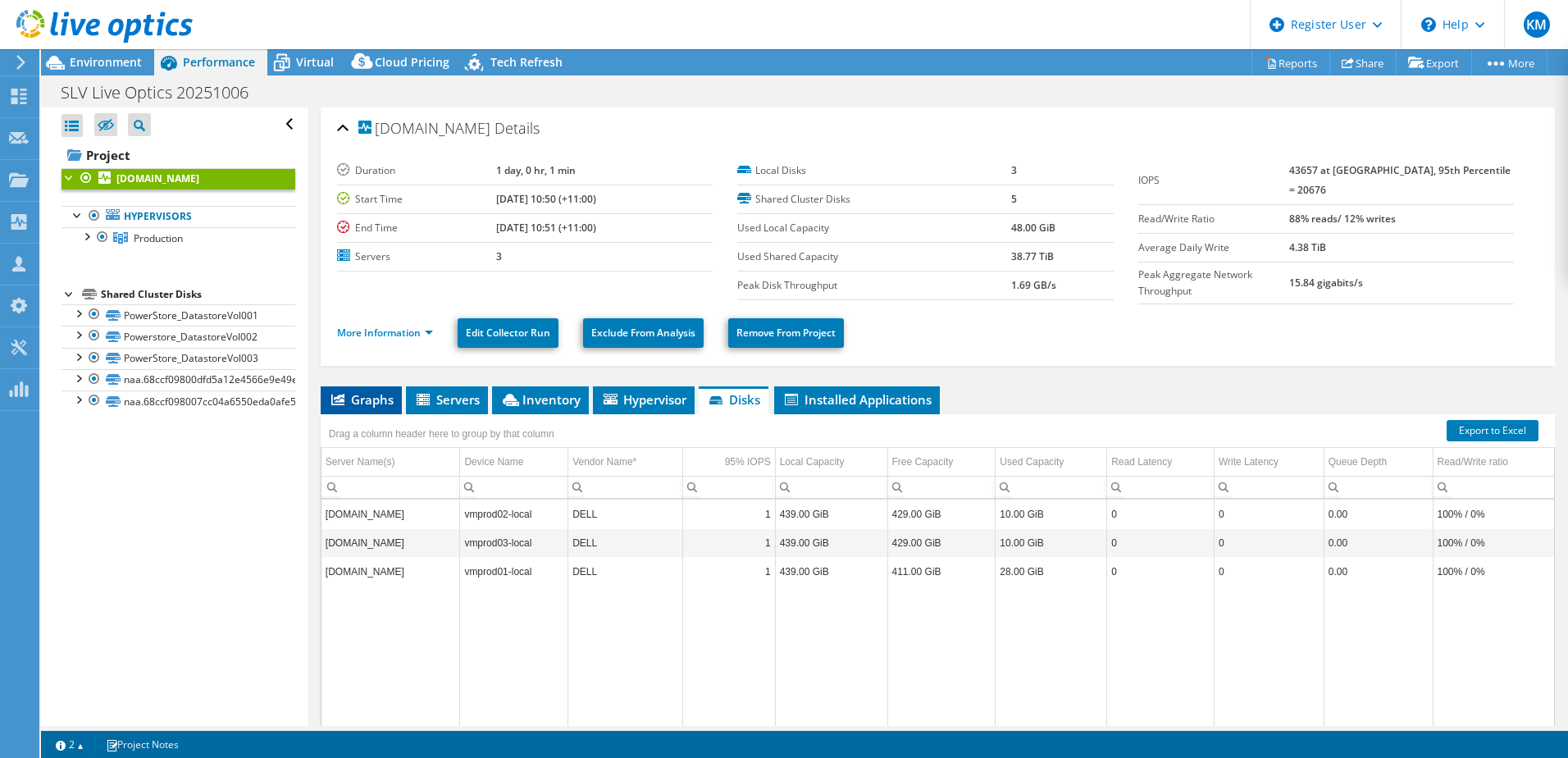
click at [372, 395] on span "Graphs" at bounding box center [361, 399] width 65 height 16
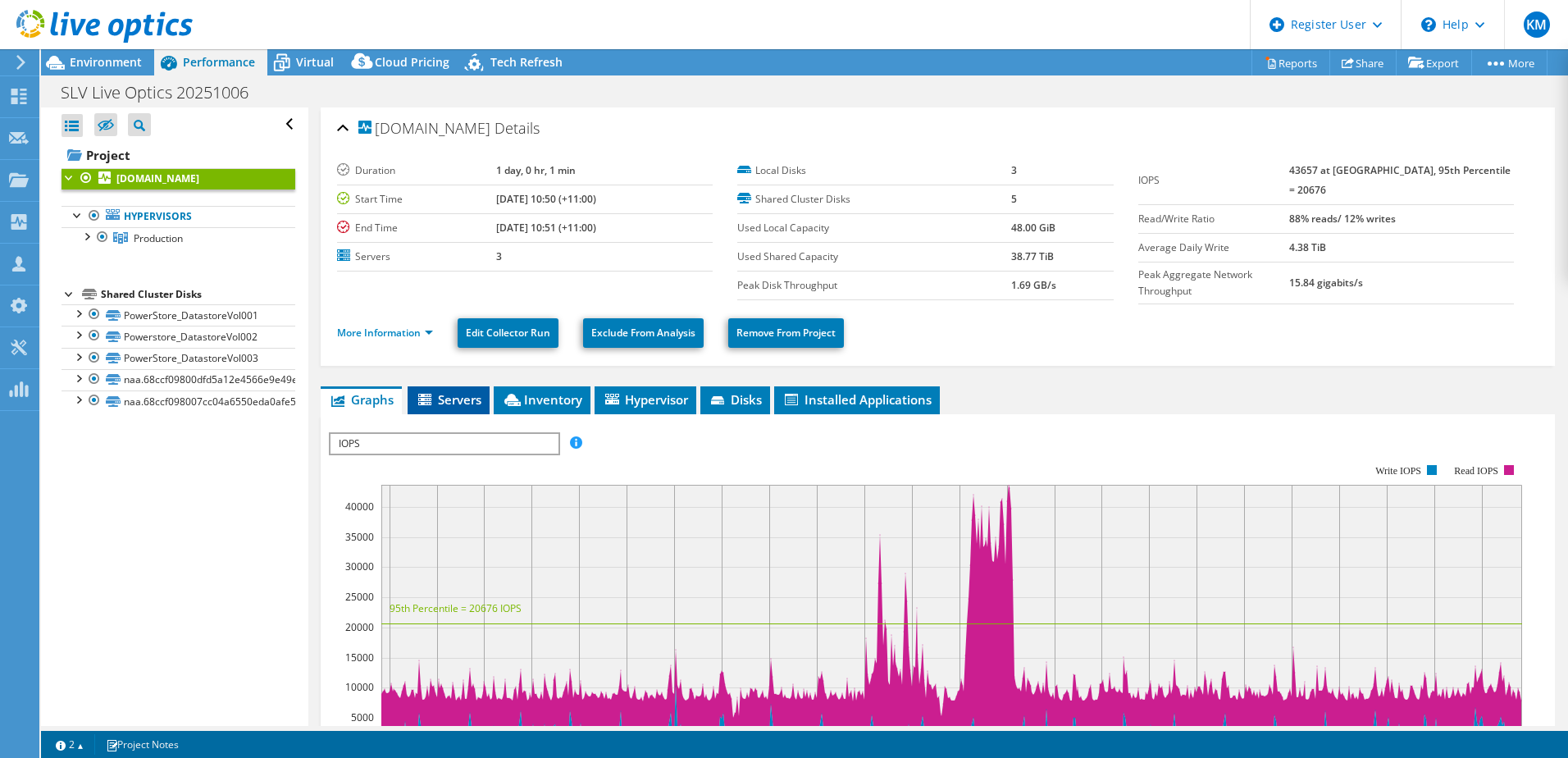
click at [450, 398] on span "Servers" at bounding box center [448, 399] width 66 height 16
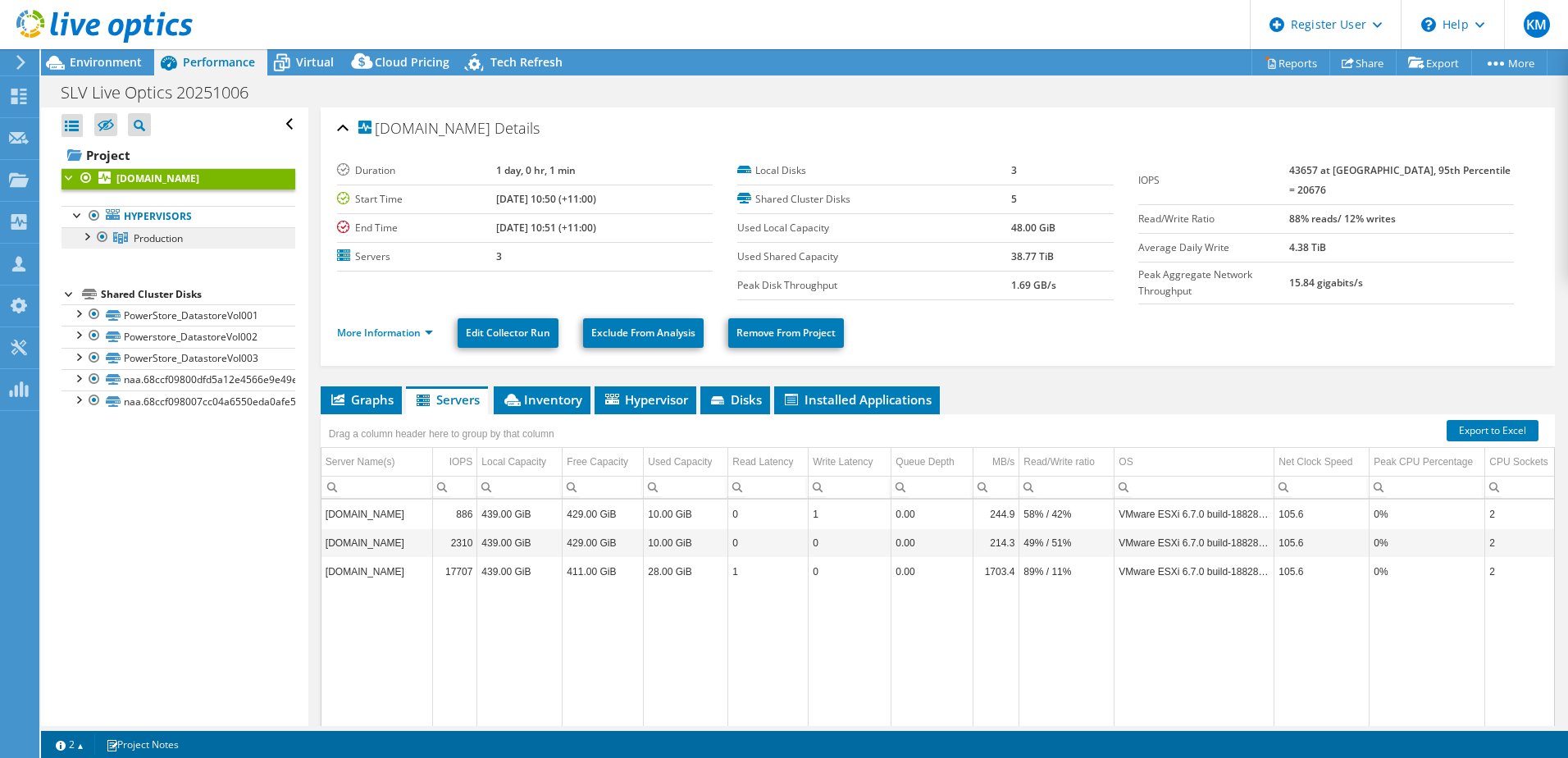
click at [159, 243] on span "Production" at bounding box center [158, 238] width 49 height 14
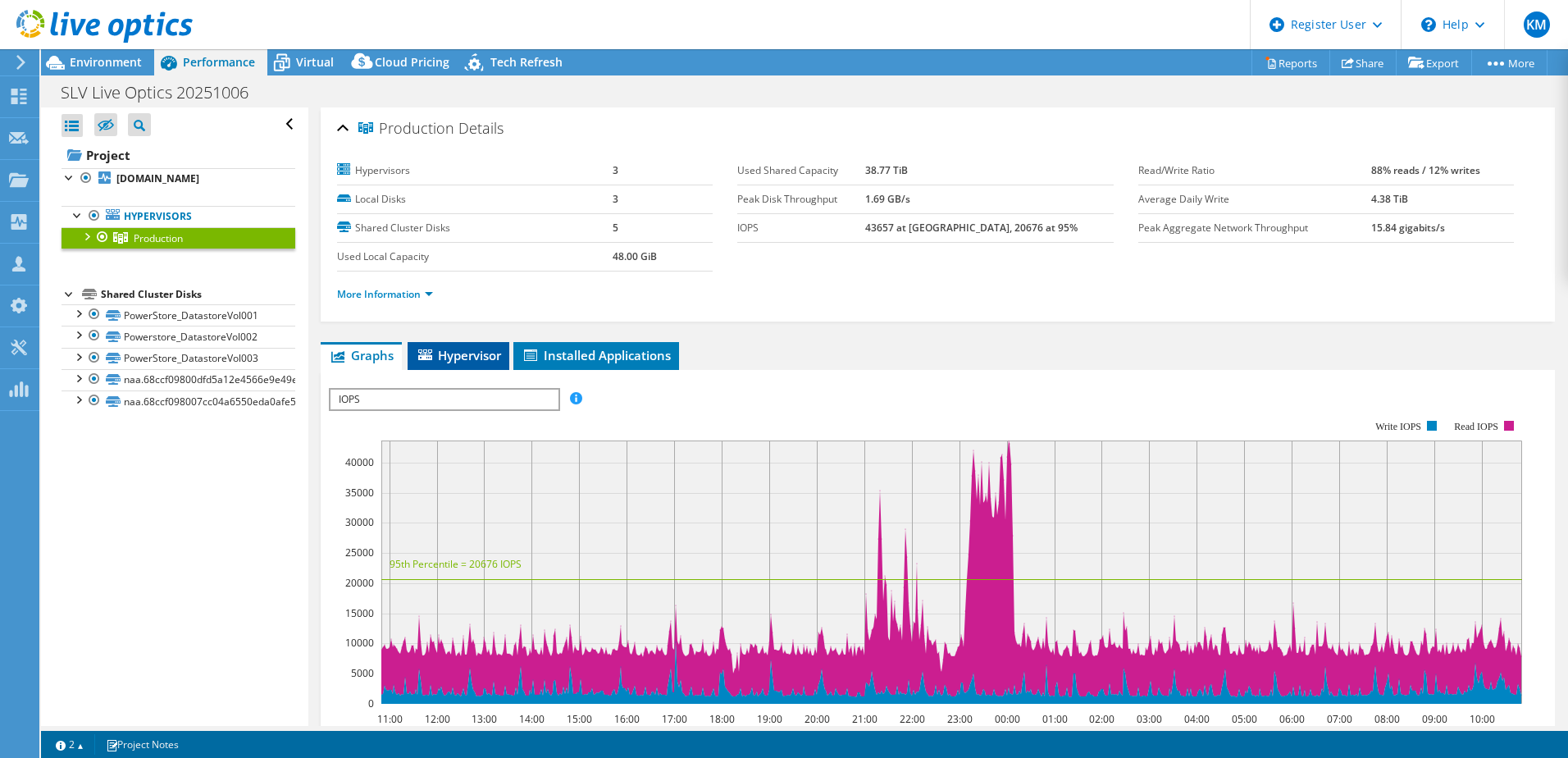
click at [481, 361] on span "Hypervisor" at bounding box center [458, 354] width 85 height 16
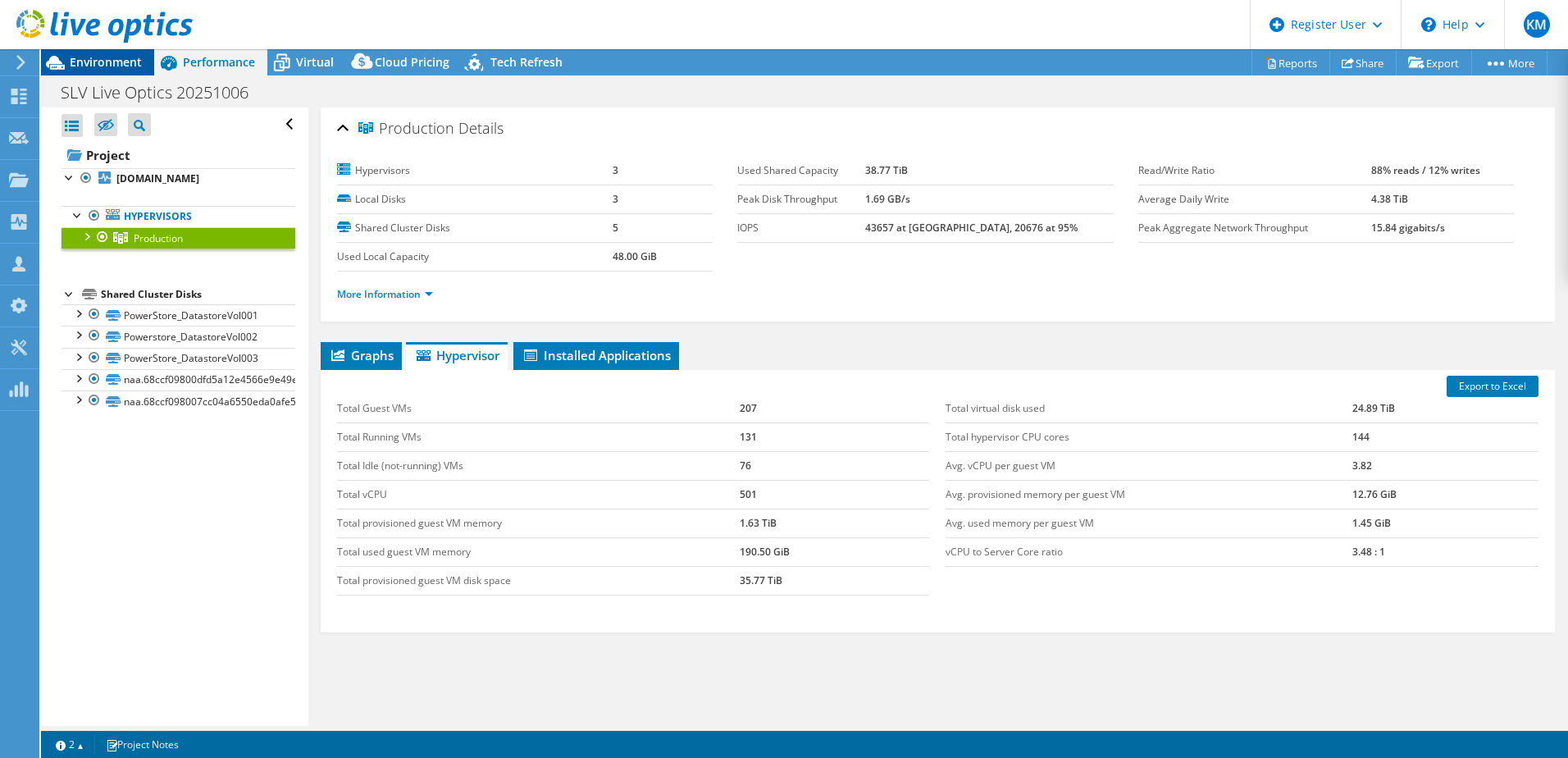
click at [123, 62] on span "Environment" at bounding box center [106, 61] width 72 height 16
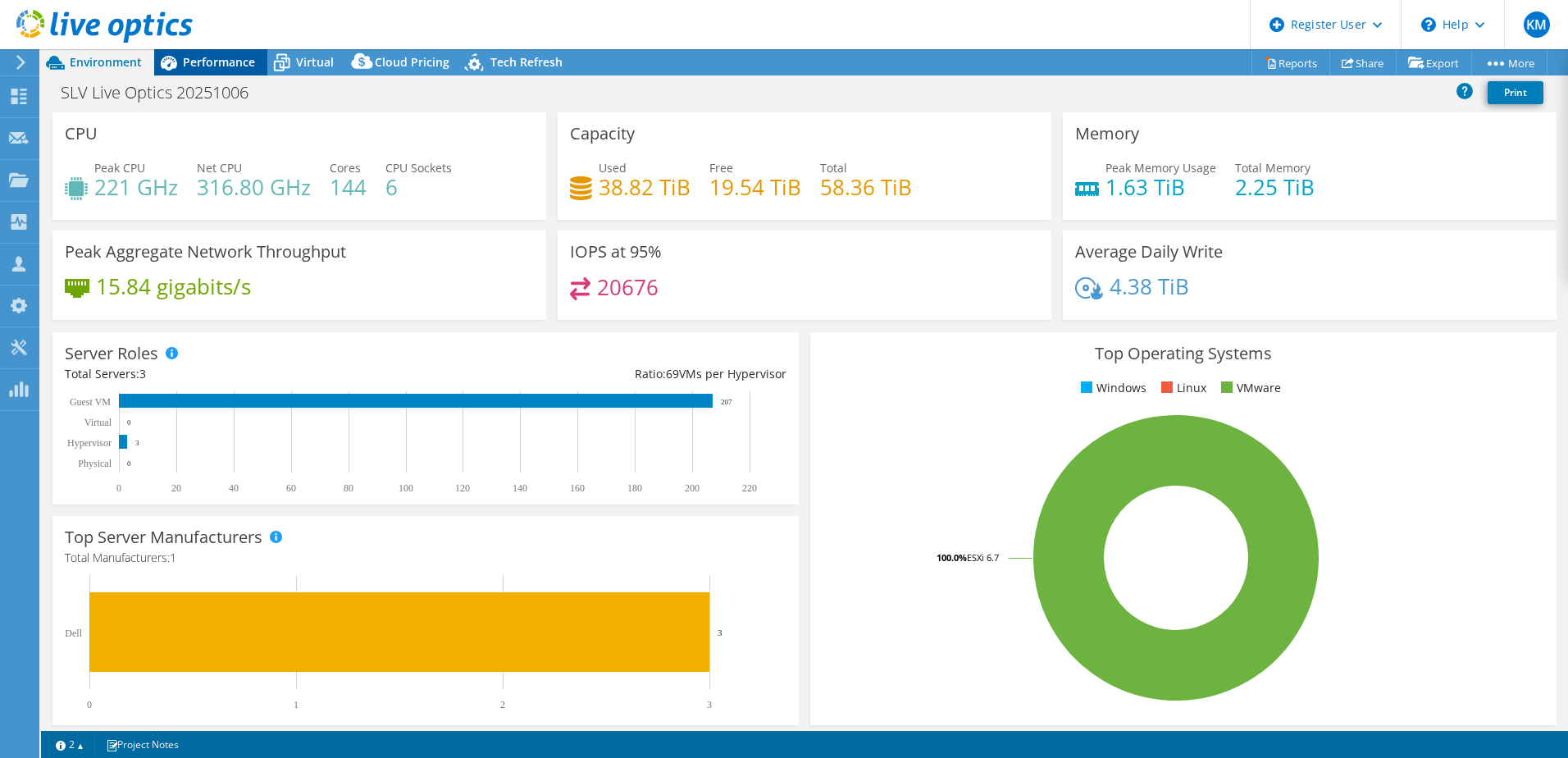
click at [220, 63] on span "Performance" at bounding box center [219, 61] width 72 height 16
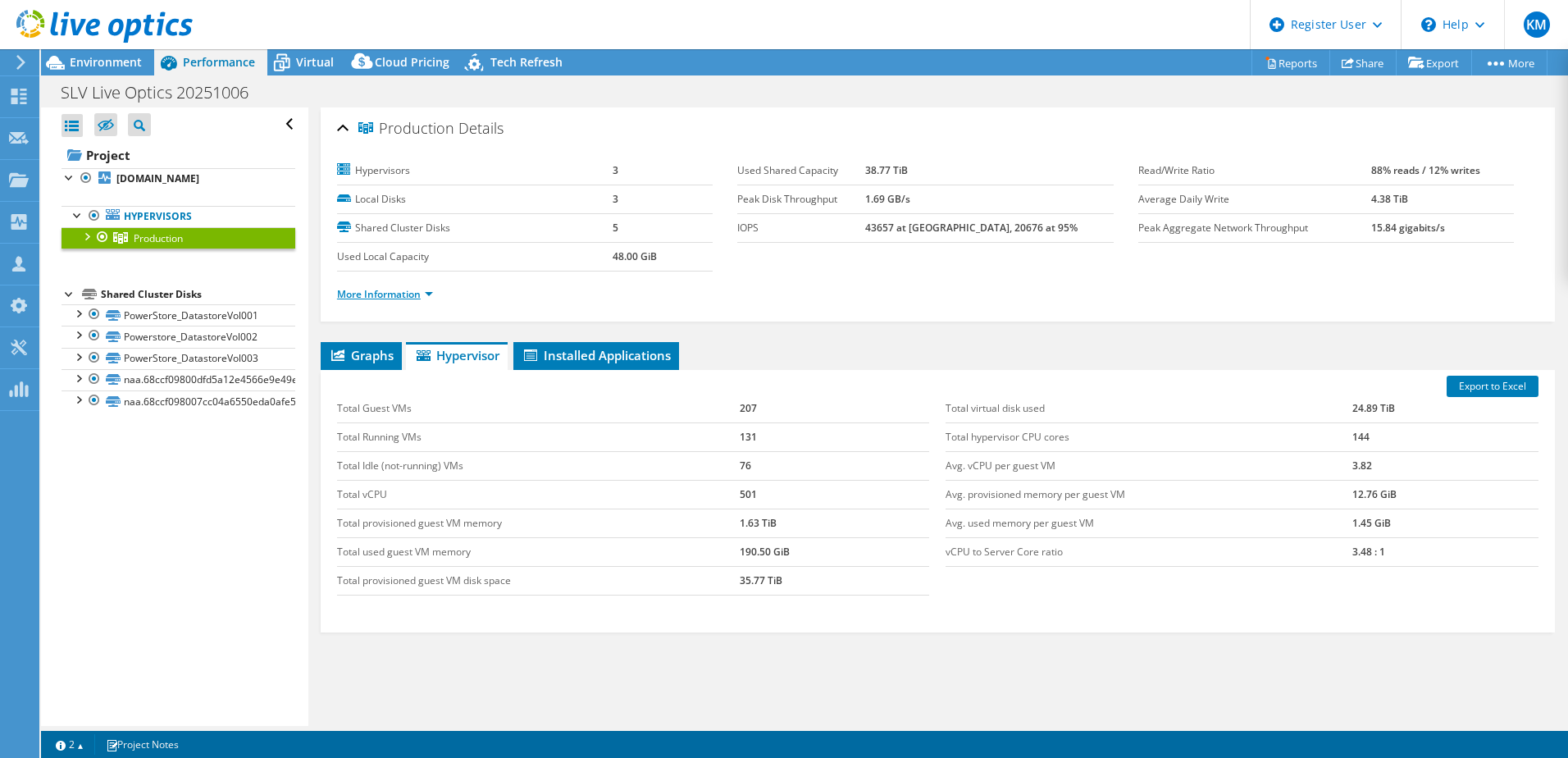
click at [428, 290] on link "More Information" at bounding box center [385, 294] width 96 height 14
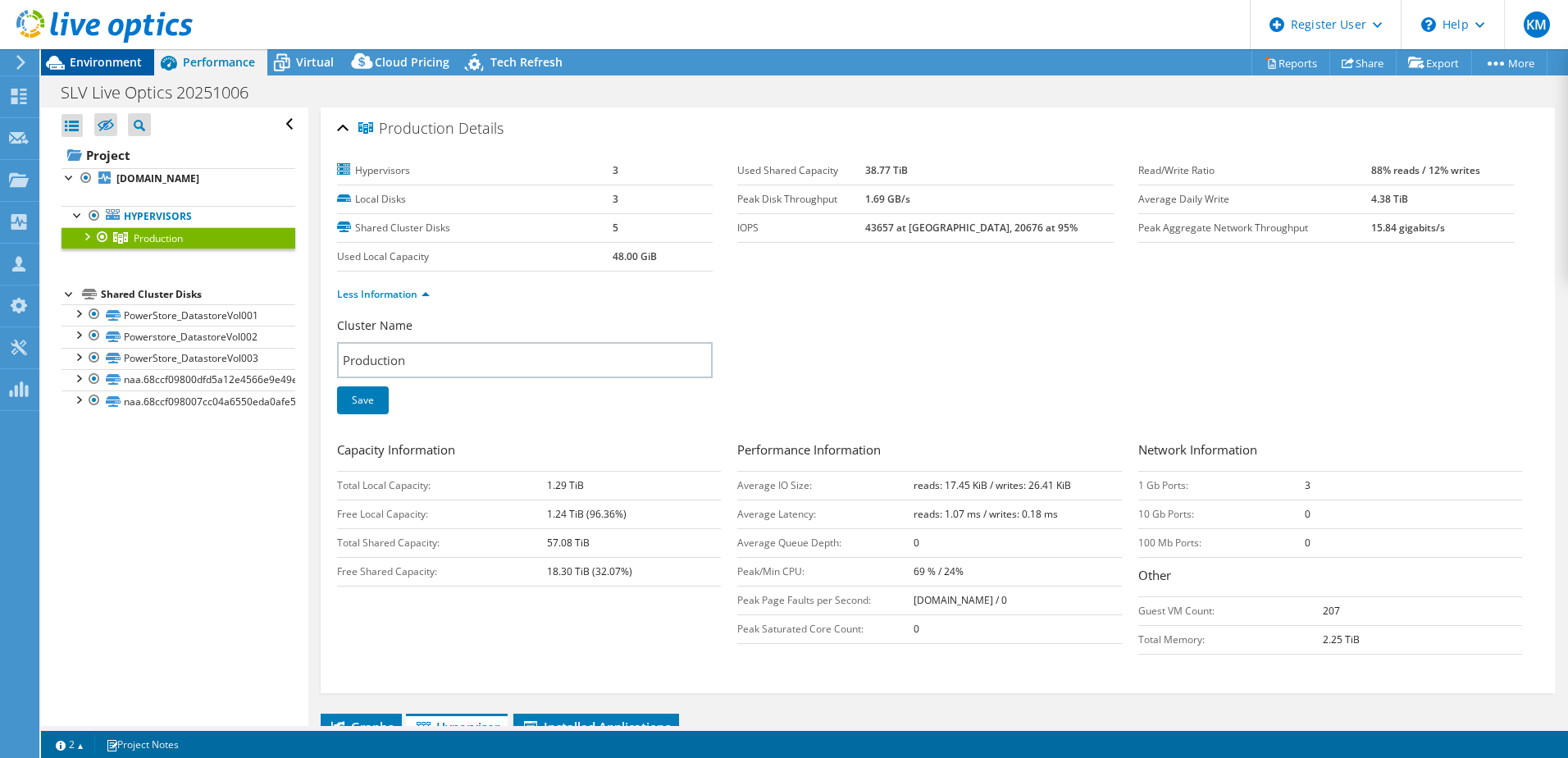
click at [99, 68] on span "Environment" at bounding box center [106, 61] width 72 height 16
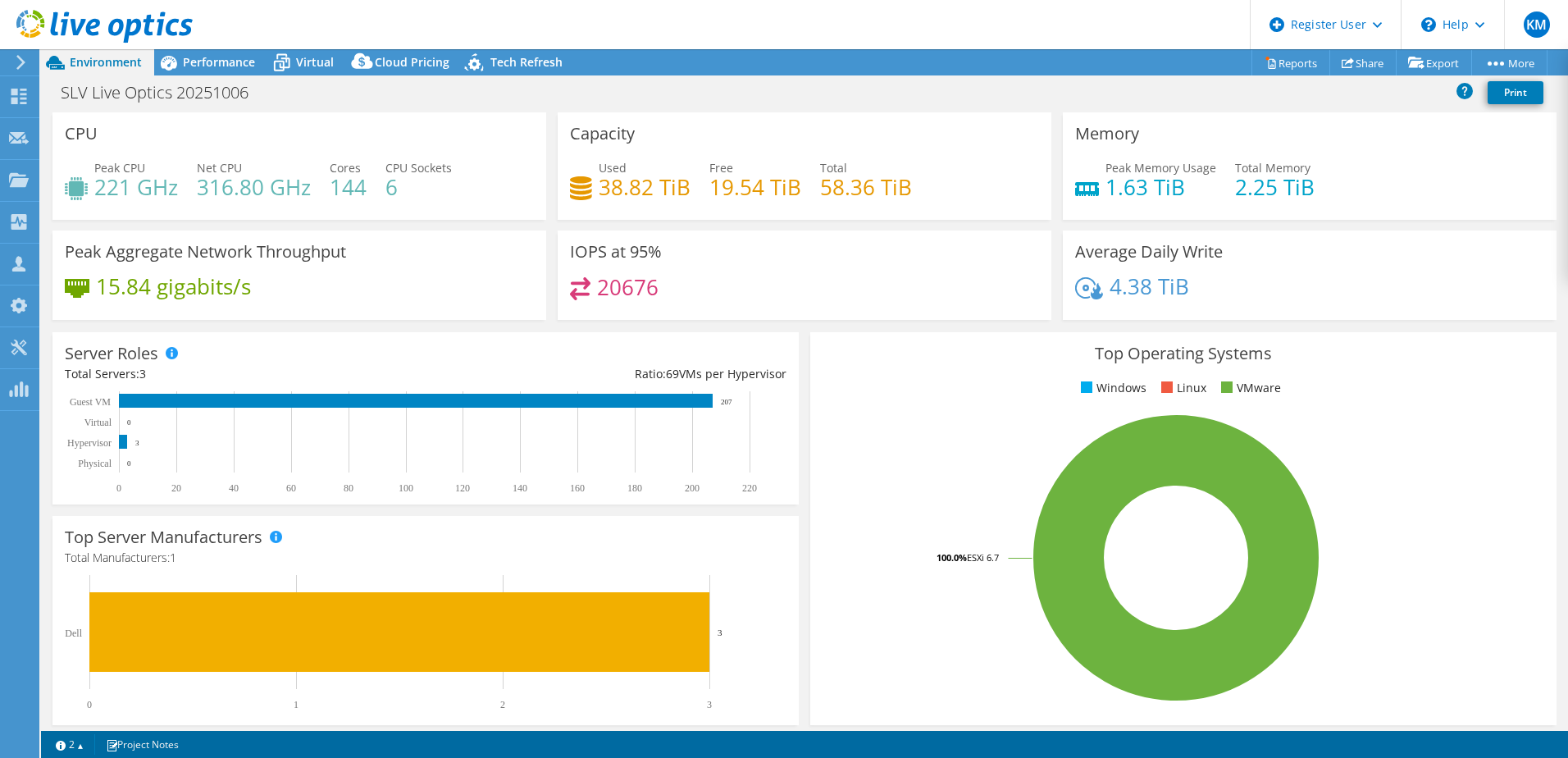
click at [69, 190] on icon at bounding box center [76, 188] width 23 height 23
click at [82, 135] on h3 "CPU" at bounding box center [81, 133] width 33 height 18
click at [356, 178] on h4 "144" at bounding box center [348, 187] width 37 height 18
click at [419, 181] on h4 "6" at bounding box center [418, 187] width 66 height 18
click at [215, 62] on span "Performance" at bounding box center [219, 61] width 72 height 16
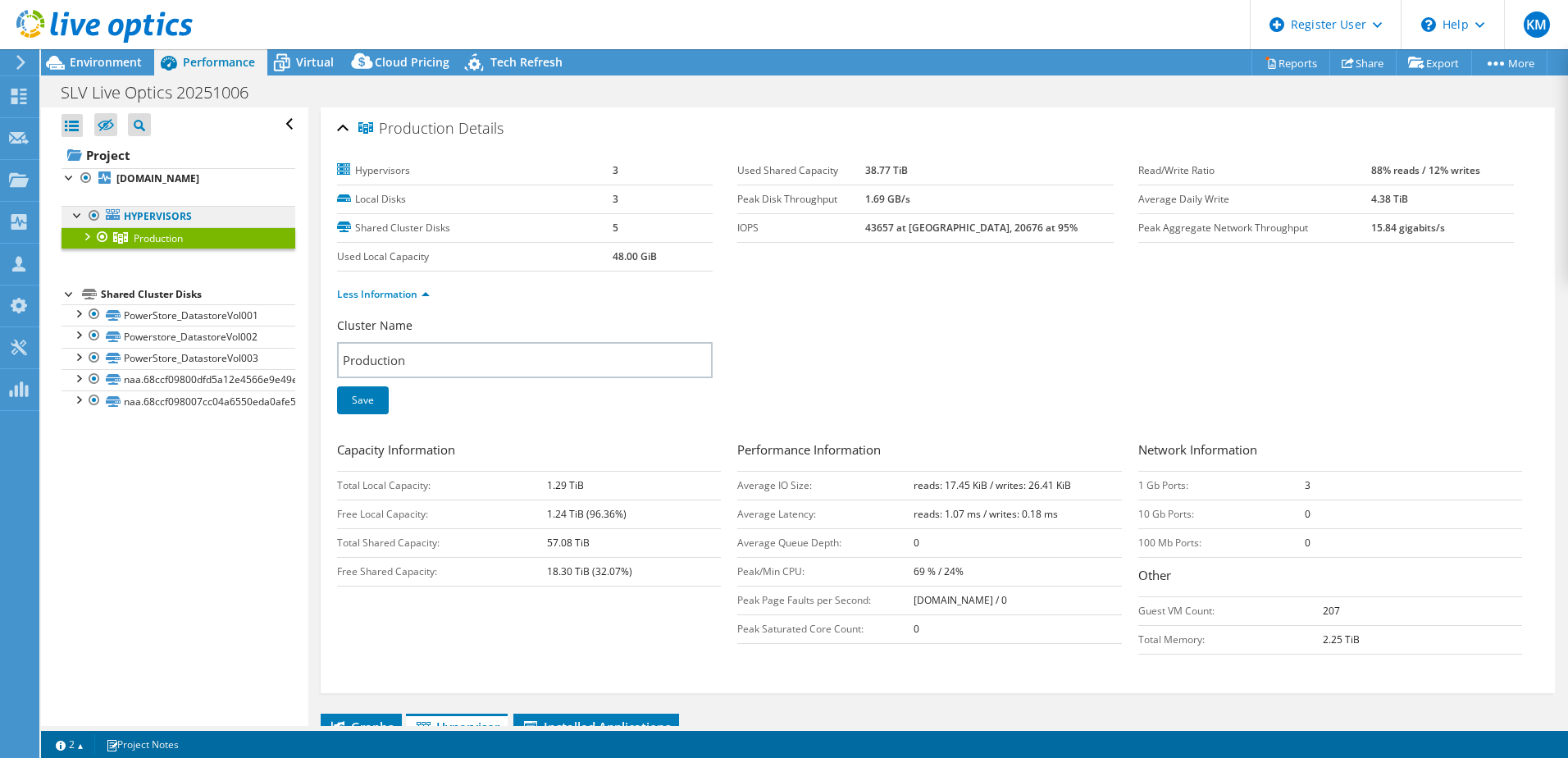
click at [177, 215] on link "Hypervisors" at bounding box center [178, 216] width 234 height 21
click at [138, 214] on link "Hypervisors" at bounding box center [178, 216] width 234 height 21
click at [151, 181] on b "[DOMAIN_NAME]" at bounding box center [157, 178] width 82 height 14
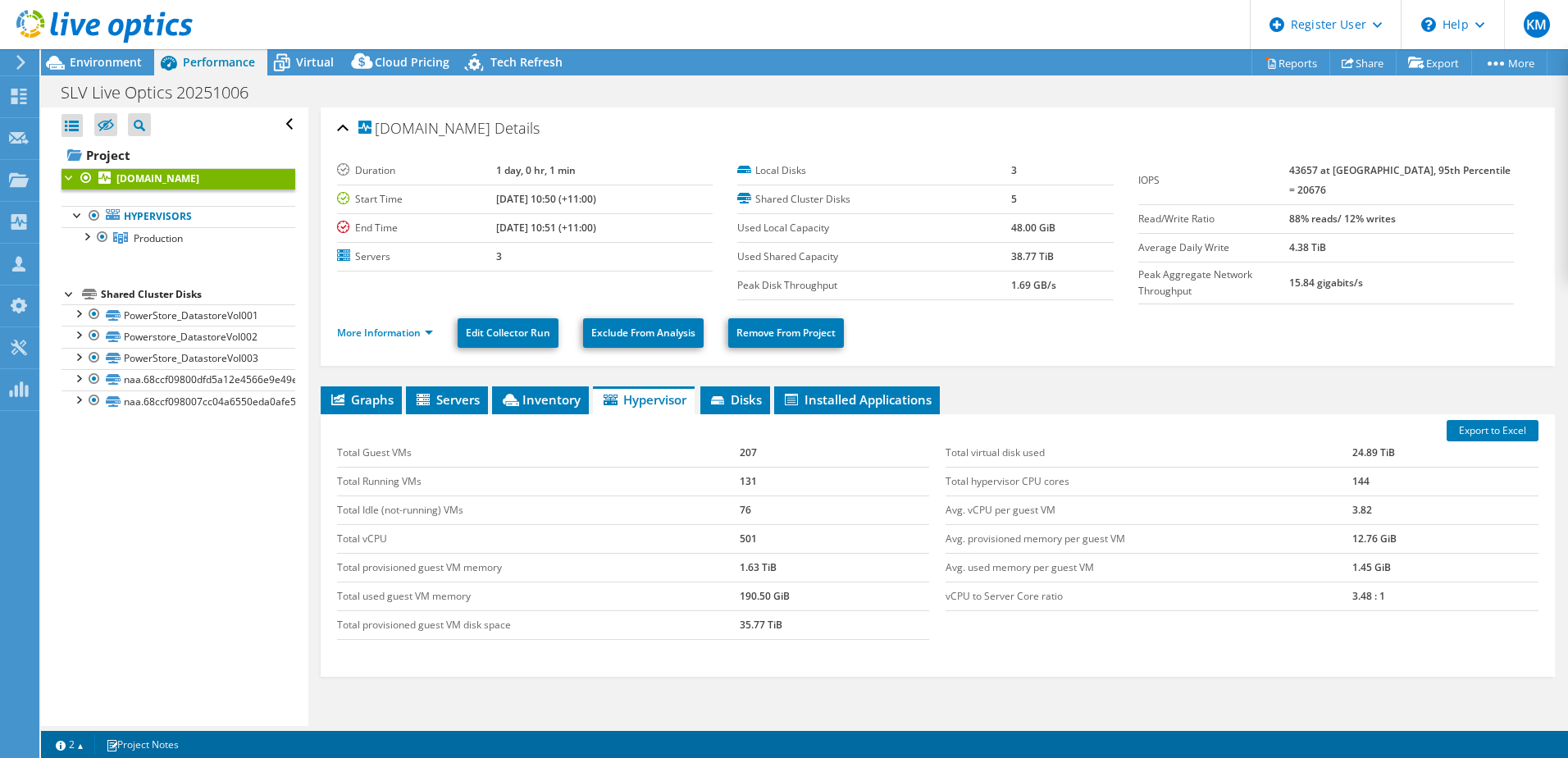
click at [464, 414] on div "Export to Excel Total Guest VMs 207 Total Running VMs 131 Total Idle (not-runni…" at bounding box center [937, 545] width 1234 height 262
click at [458, 405] on li "Servers" at bounding box center [446, 400] width 82 height 28
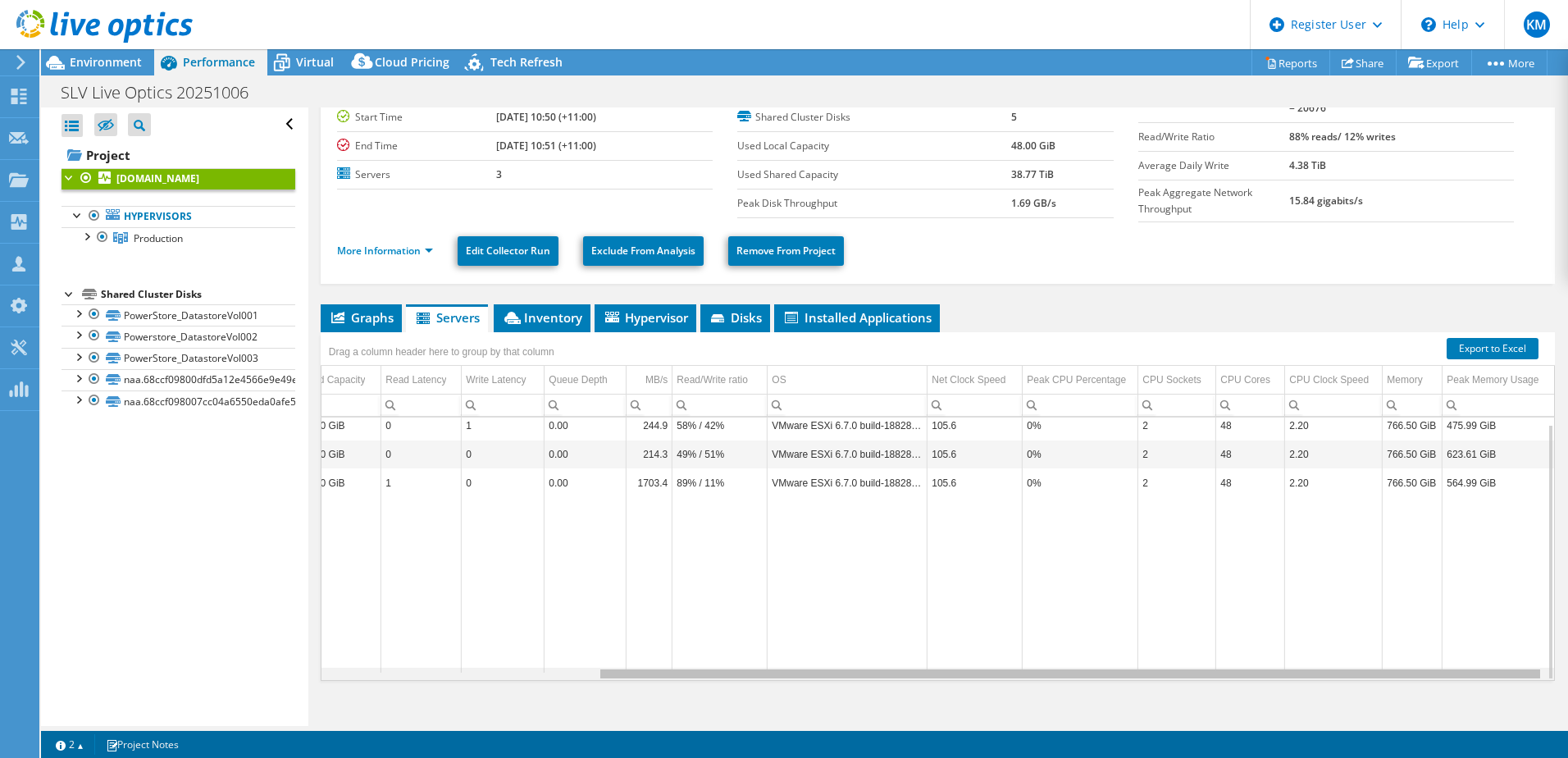
drag, startPoint x: 1136, startPoint y: 671, endPoint x: 1457, endPoint y: 669, distance: 321.0
click at [1457, 669] on body "KM Dell User Kartik Mohori Kartik.Mohori@Dell.com Dell My Profile Log Out \n He…" at bounding box center [784, 379] width 1568 height 758
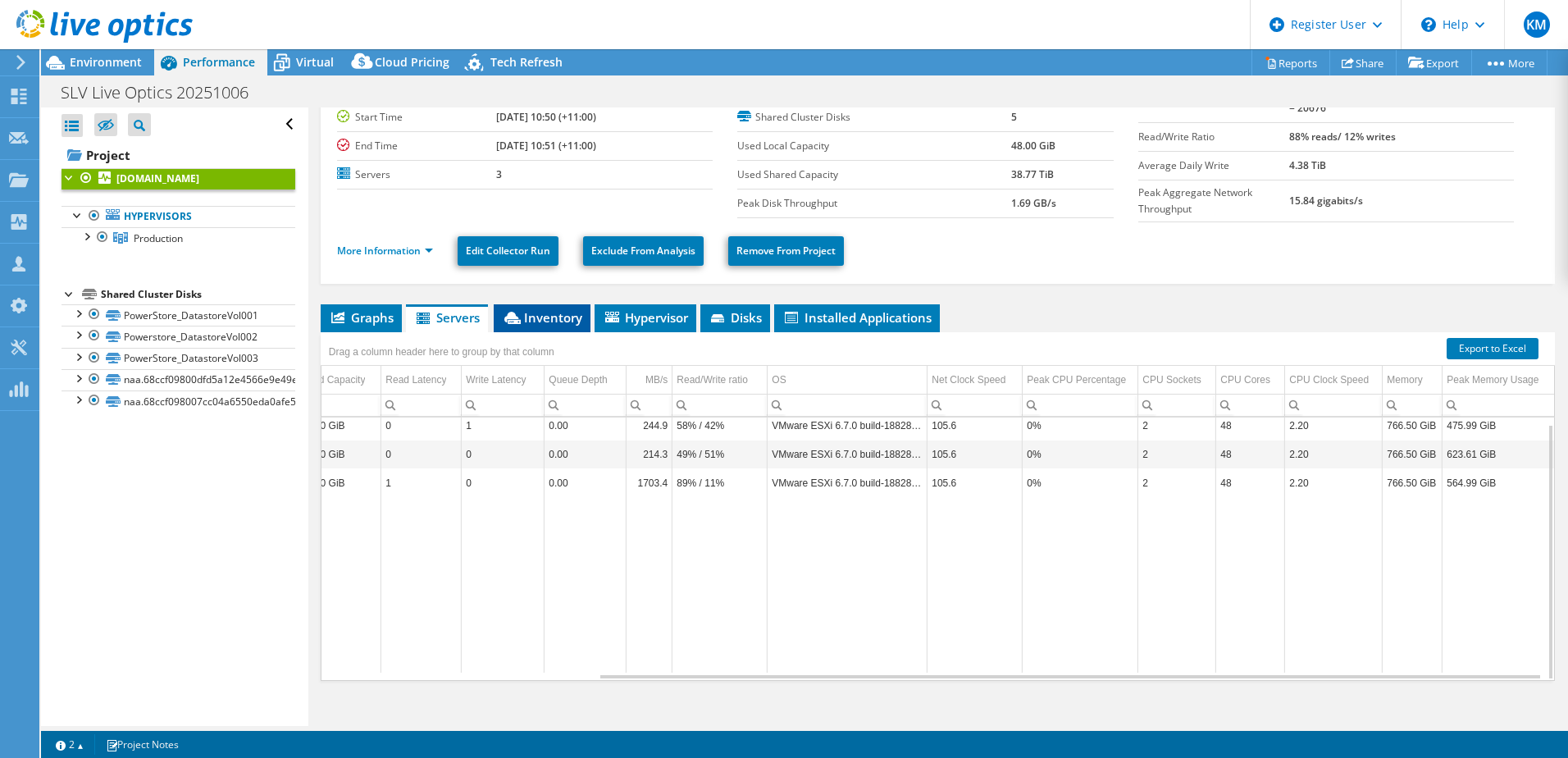
click at [535, 315] on span "Inventory" at bounding box center [543, 316] width 81 height 16
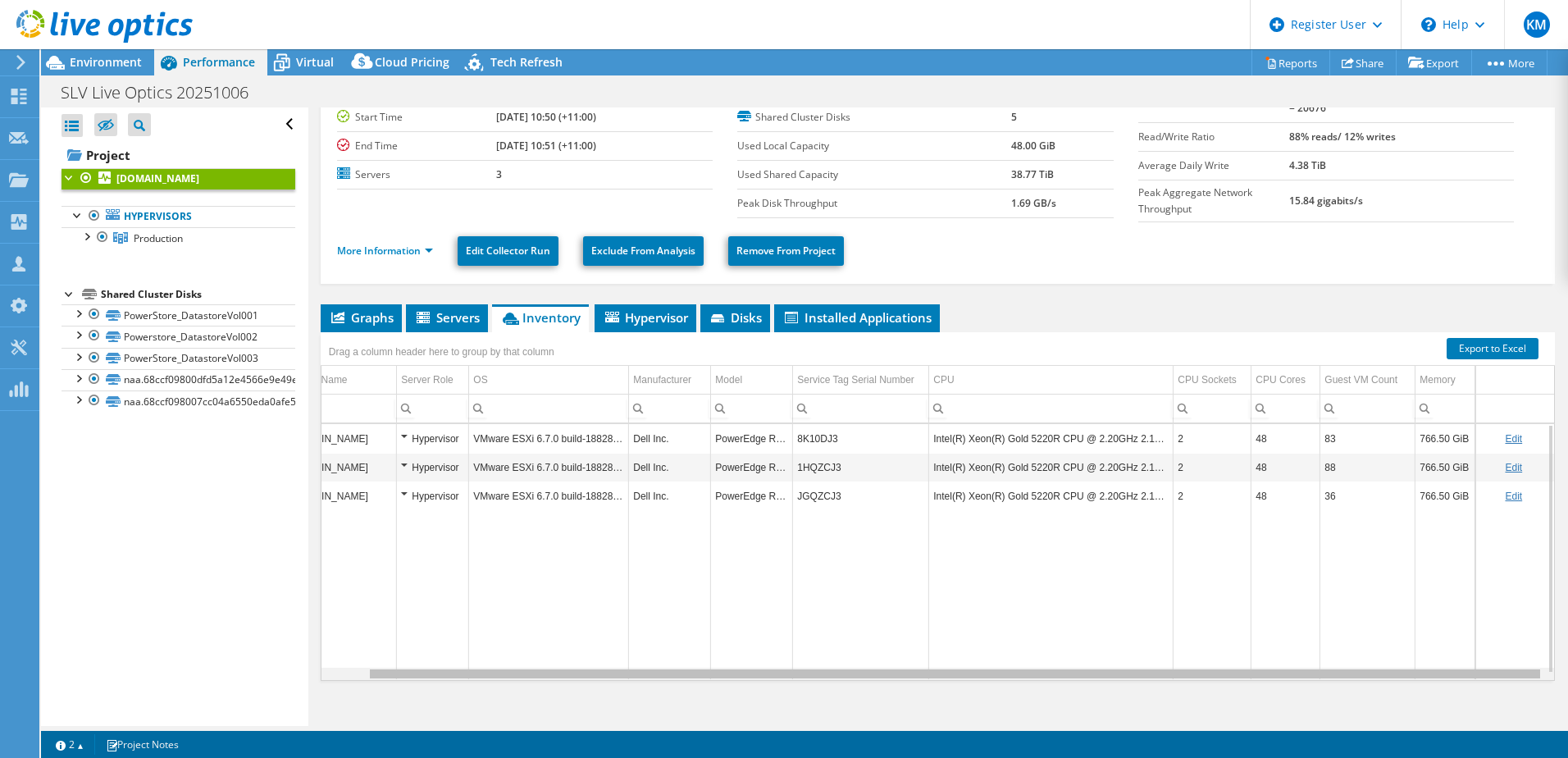
drag, startPoint x: 998, startPoint y: 674, endPoint x: 1143, endPoint y: 676, distance: 145.0
click at [1143, 676] on body "KM Dell User Kartik Mohori Kartik.Mohori@Dell.com Dell My Profile Log Out \n He…" at bounding box center [784, 379] width 1568 height 758
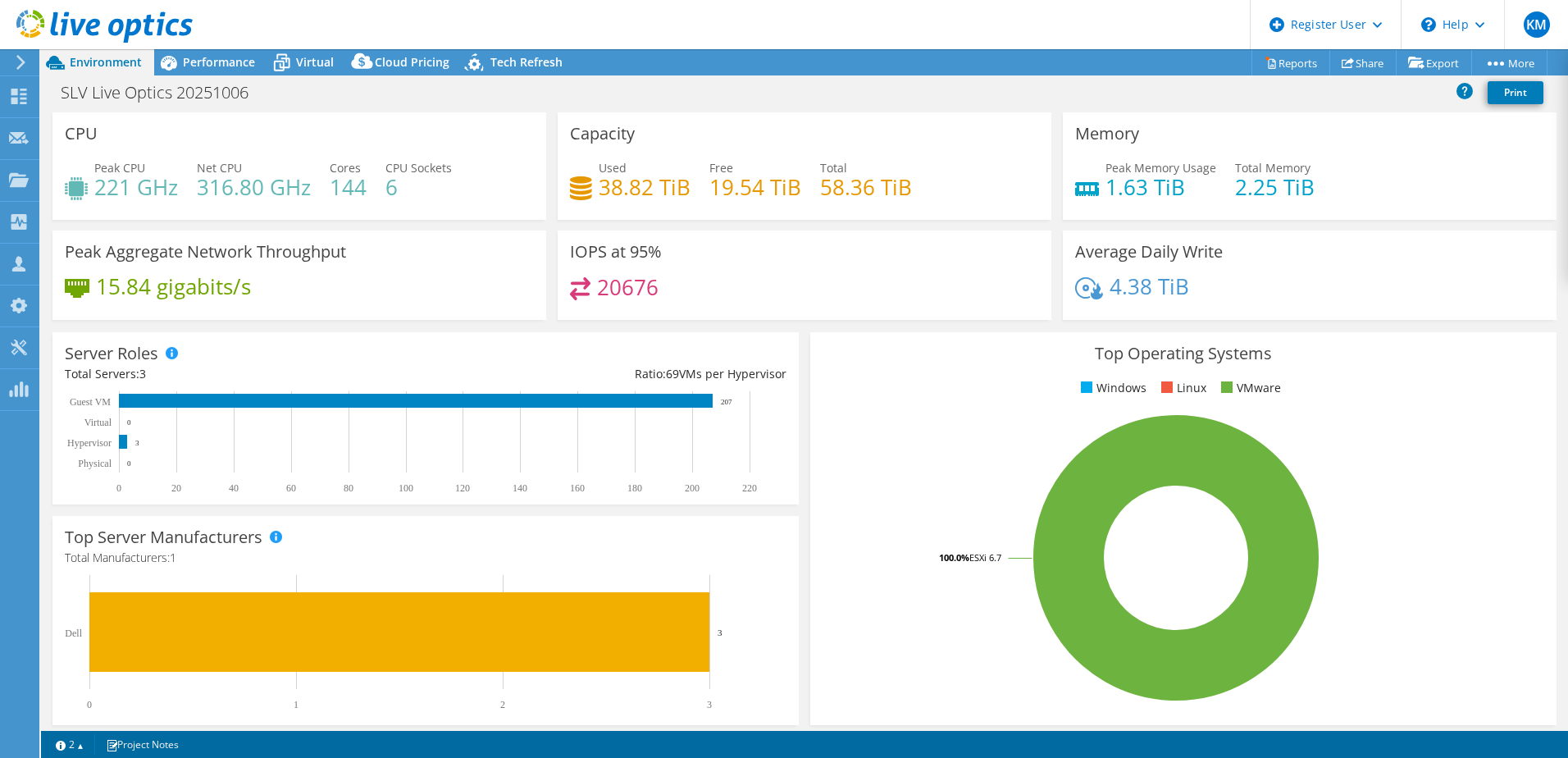
select select "Australia"
select select "AUD"
click at [203, 89] on h1 "SLV Live Optics 20251006" at bounding box center [163, 92] width 220 height 18
copy h1 "20251006"
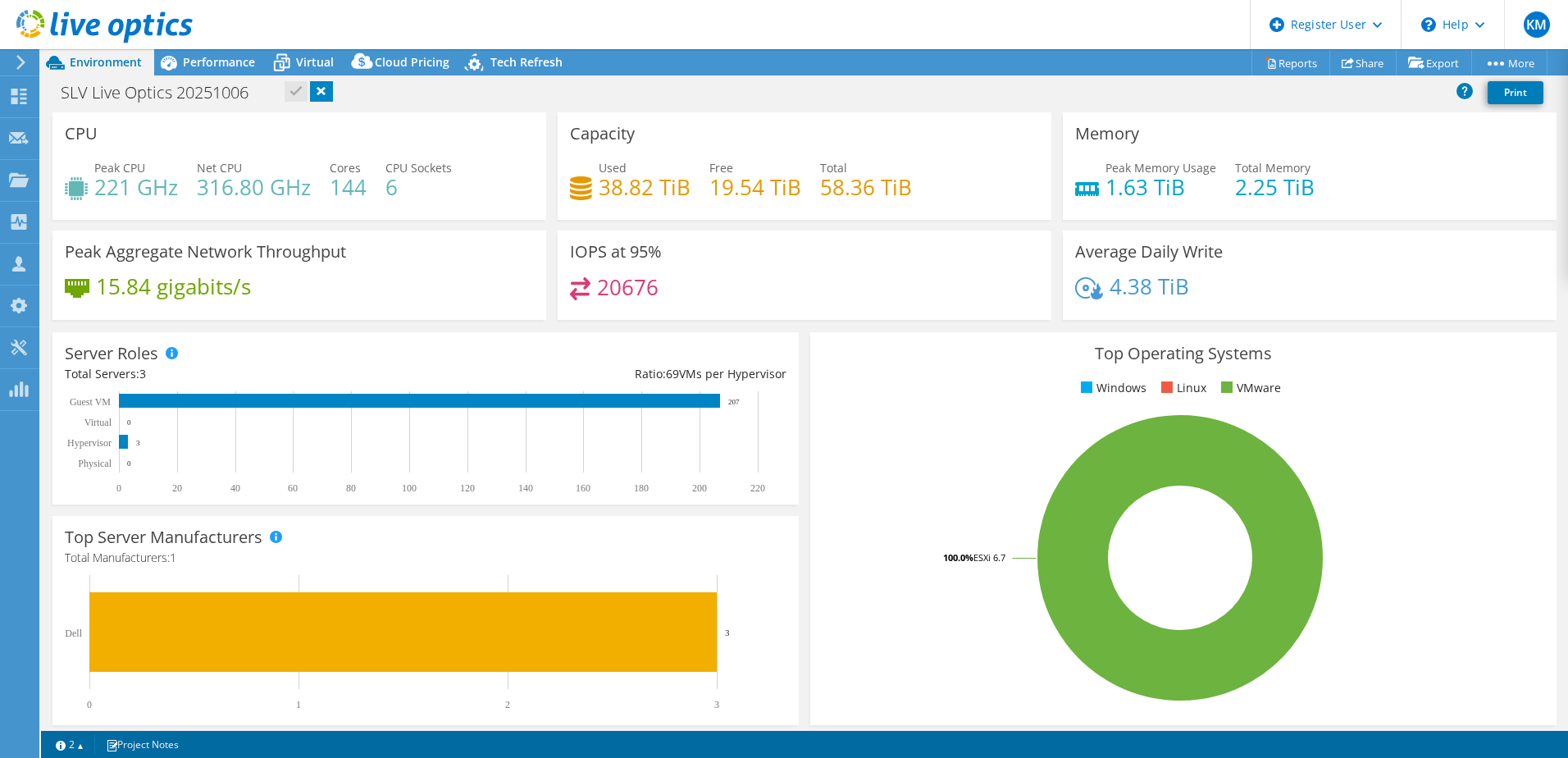
click at [300, 160] on div "Net CPU 316.80 GHz" at bounding box center [253, 178] width 114 height 37
click at [82, 25] on use at bounding box center [104, 26] width 177 height 33
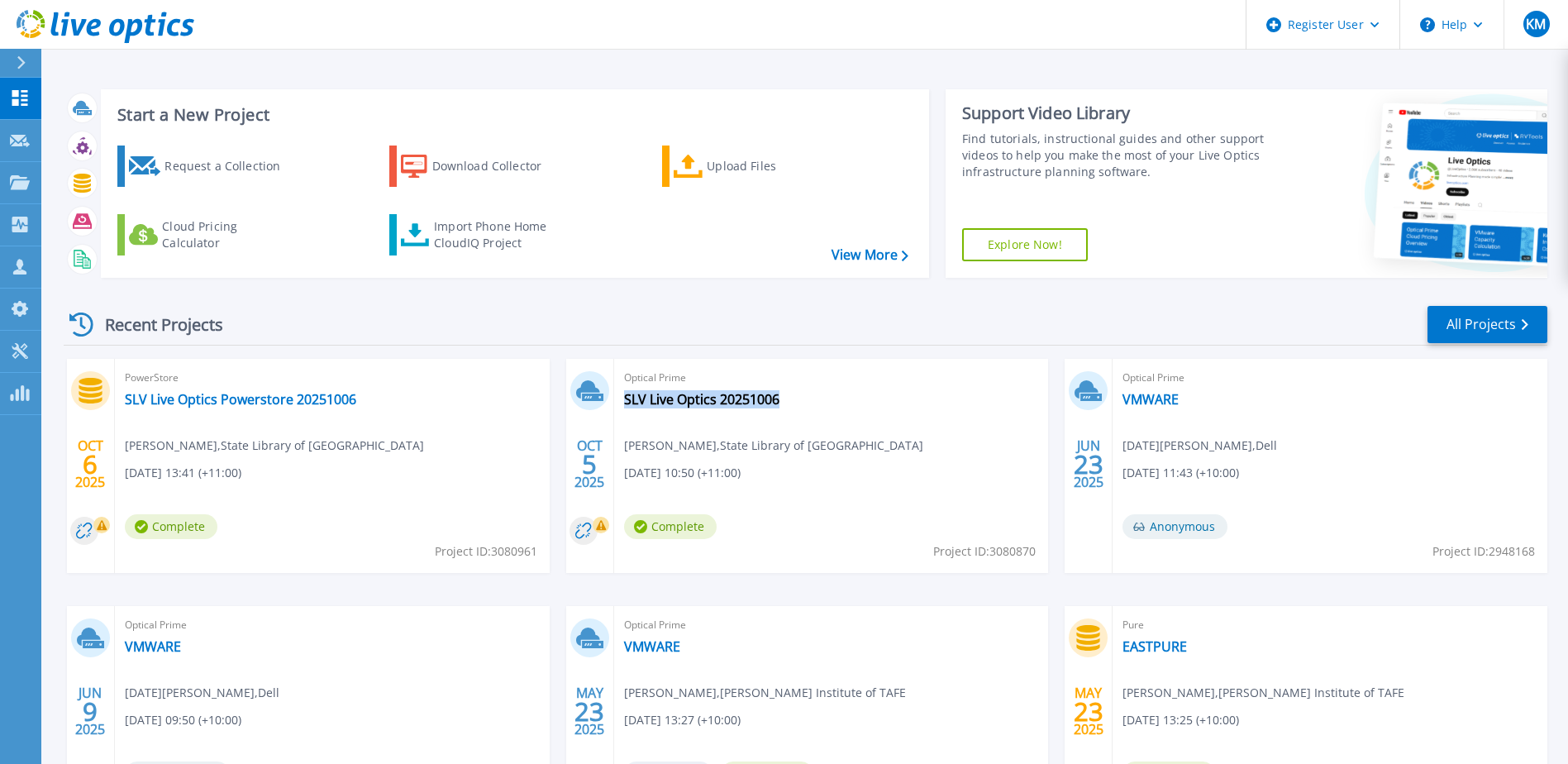
drag, startPoint x: 815, startPoint y: 400, endPoint x: 791, endPoint y: 400, distance: 24.0
click at [791, 400] on div "Optical Prime SLV Live Optics 20251006 Randall Nodin , State Library of Victori…" at bounding box center [831, 466] width 435 height 214
click at [1006, 555] on span "Project ID: 3080870" at bounding box center [984, 550] width 103 height 18
copy span "3080870"
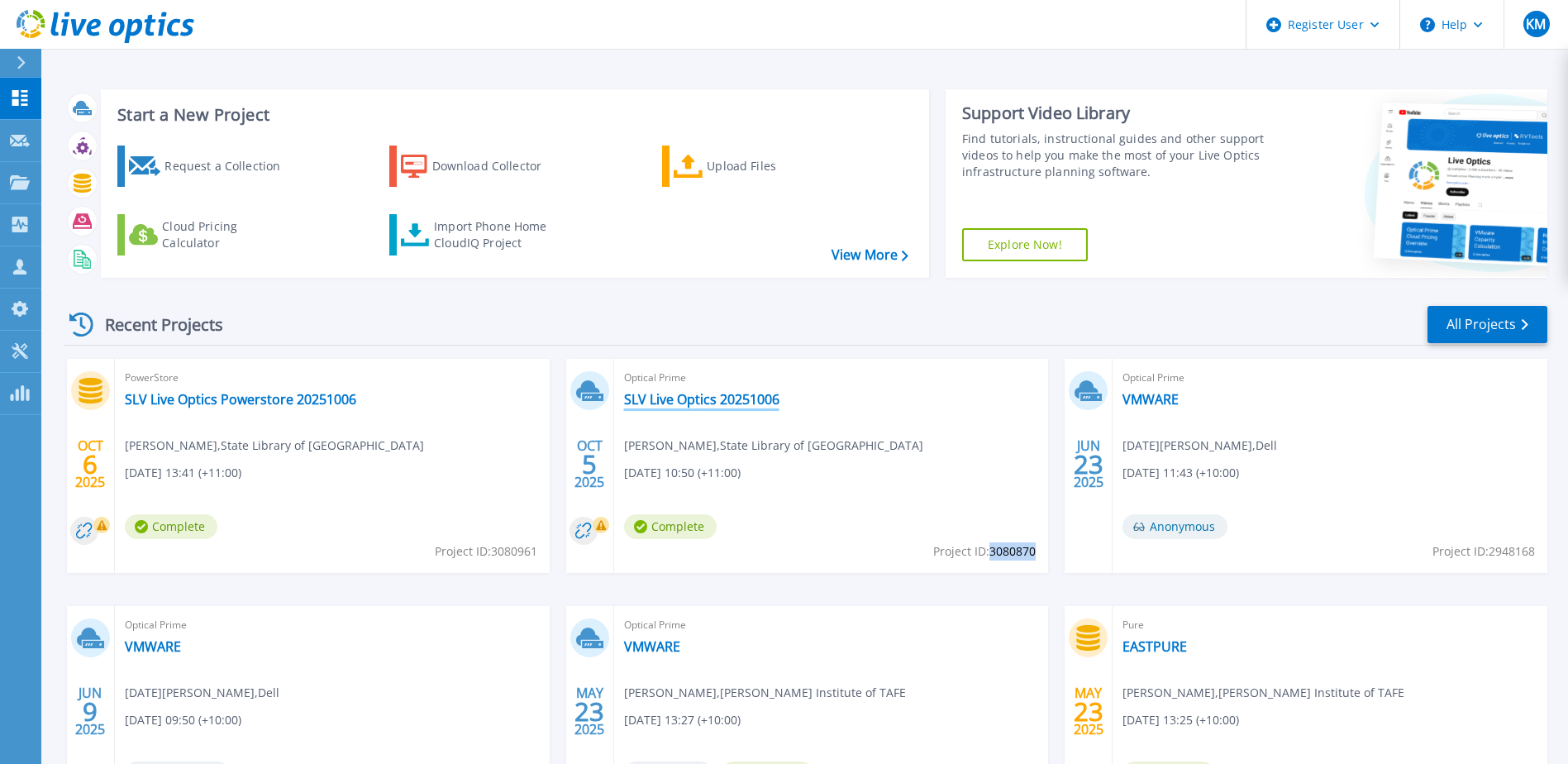
click at [688, 397] on link "SLV Live Optics 20251006" at bounding box center [701, 399] width 155 height 16
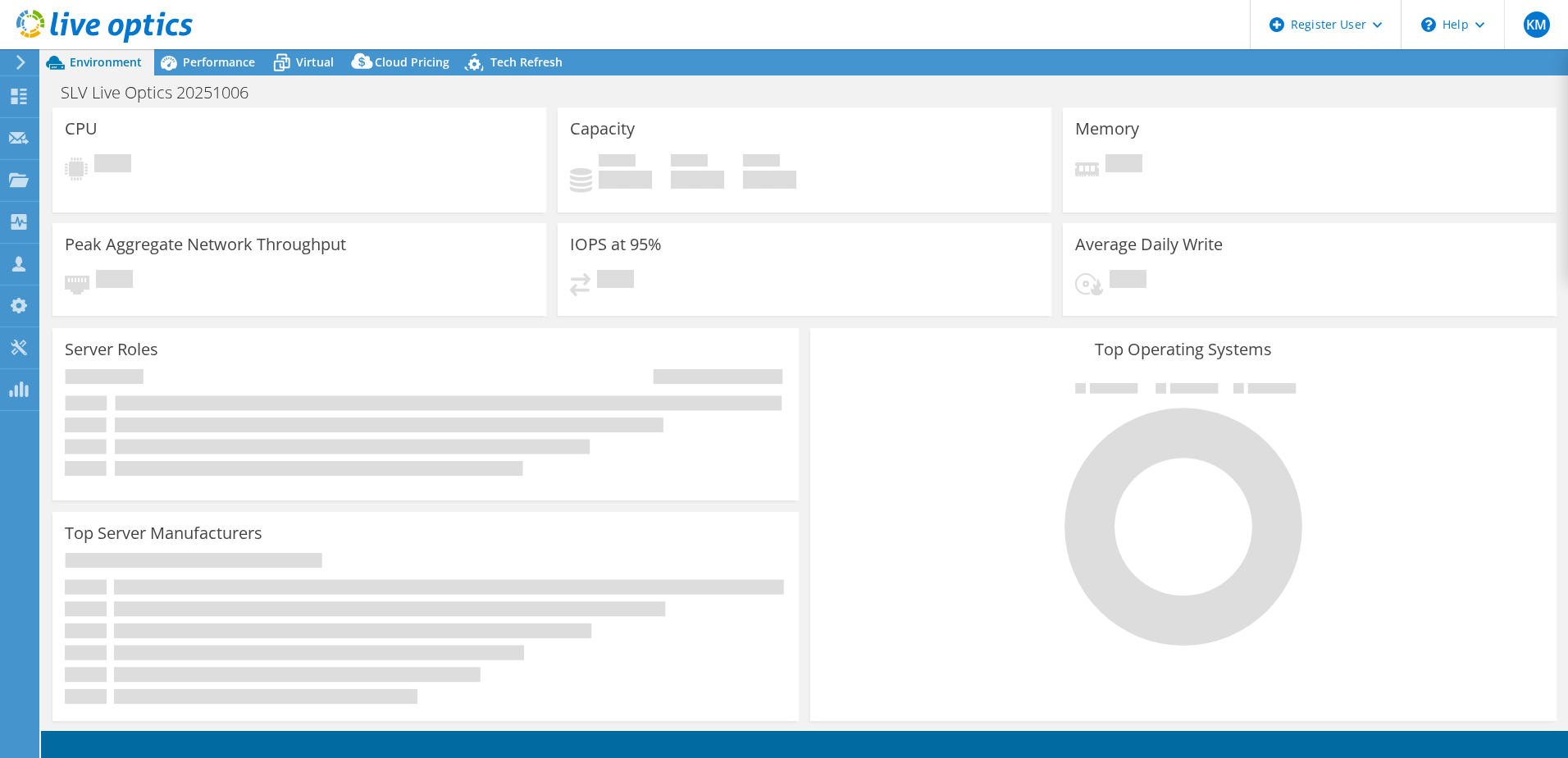
select select "Australia"
select select "AUD"
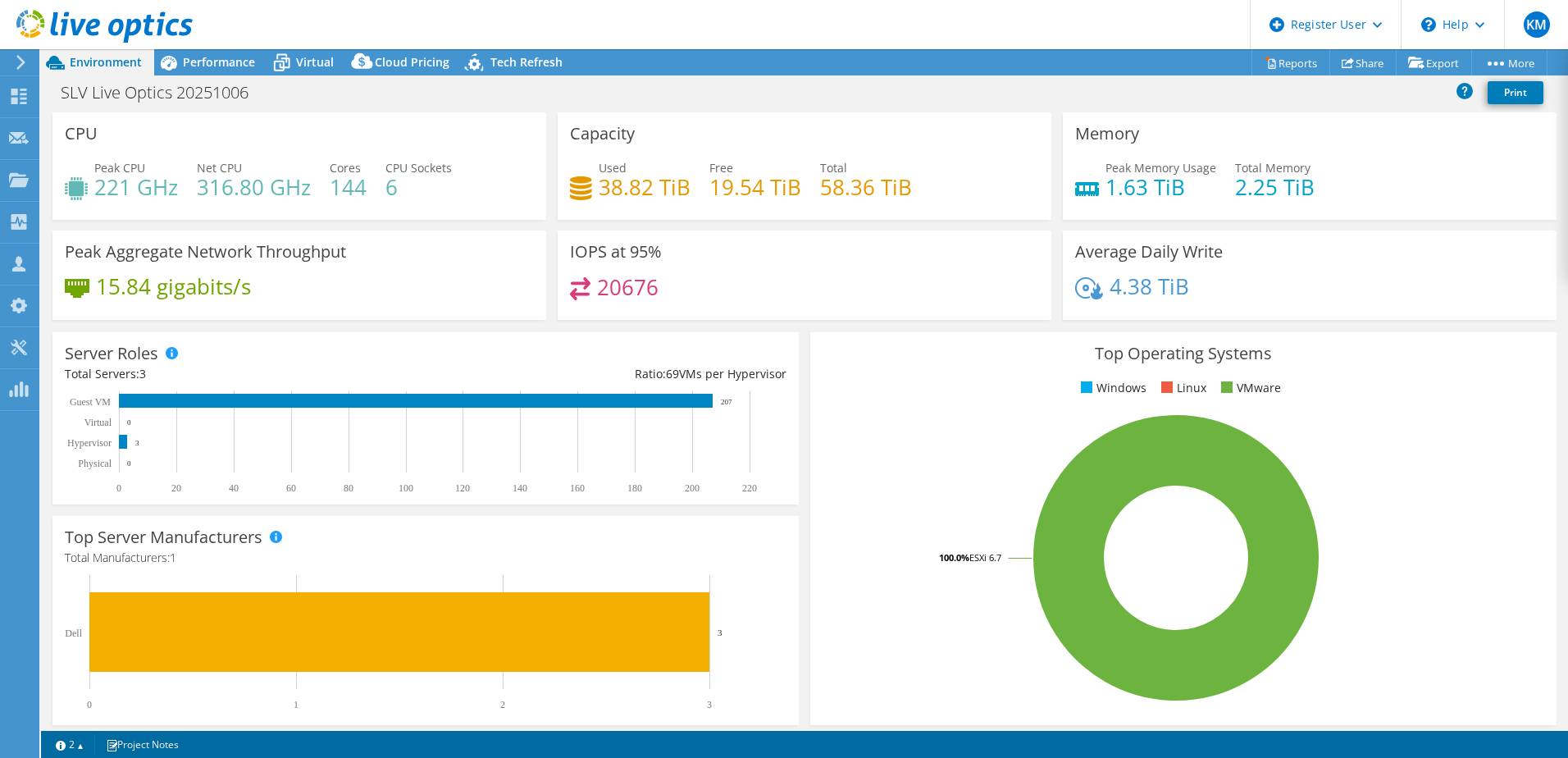
click at [114, 363] on h3 "Server Roles" at bounding box center [111, 352] width 93 height 18
click at [210, 68] on span "Performance" at bounding box center [219, 61] width 72 height 16
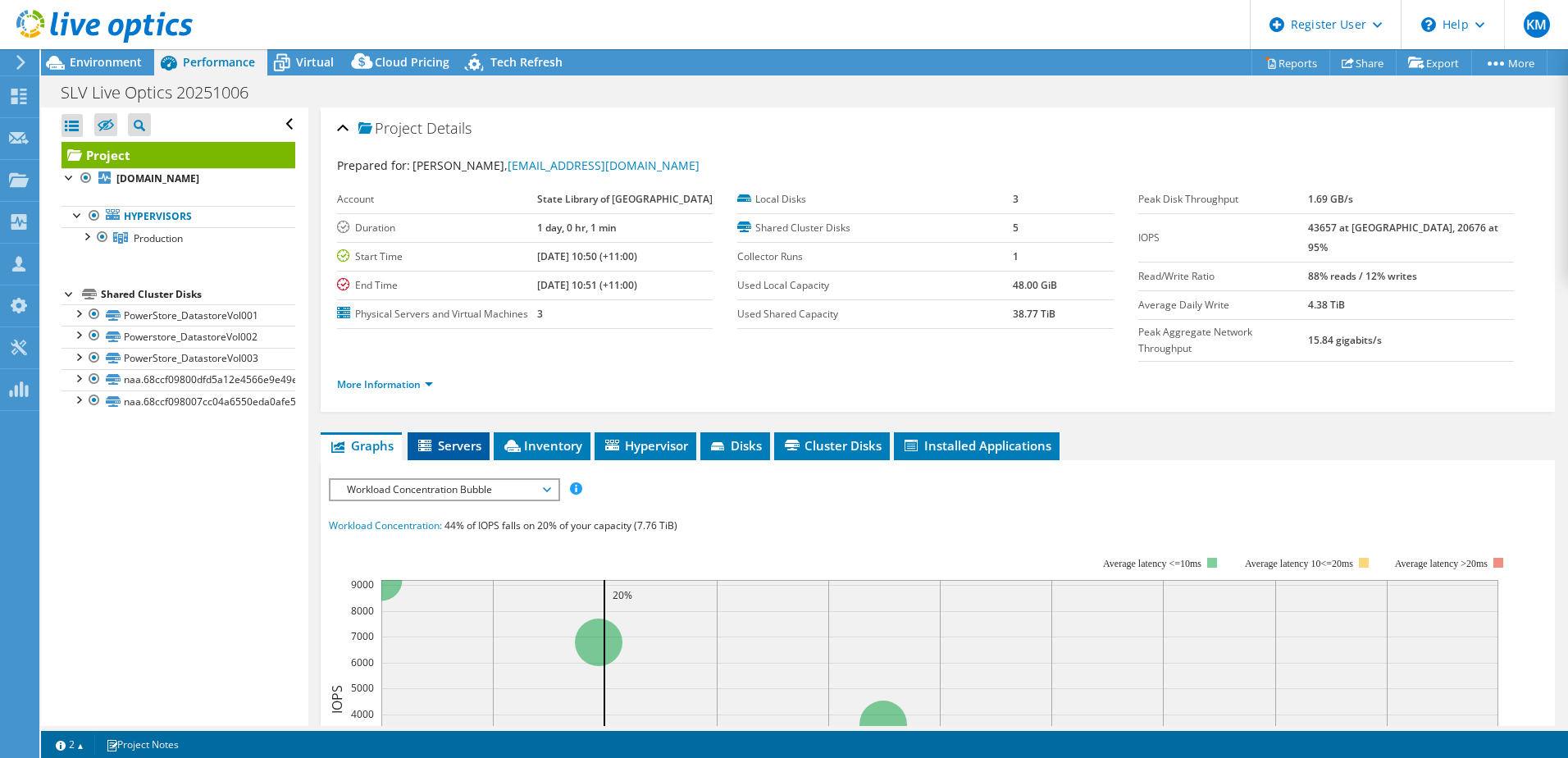
click at [448, 437] on span "Servers" at bounding box center [448, 445] width 66 height 16
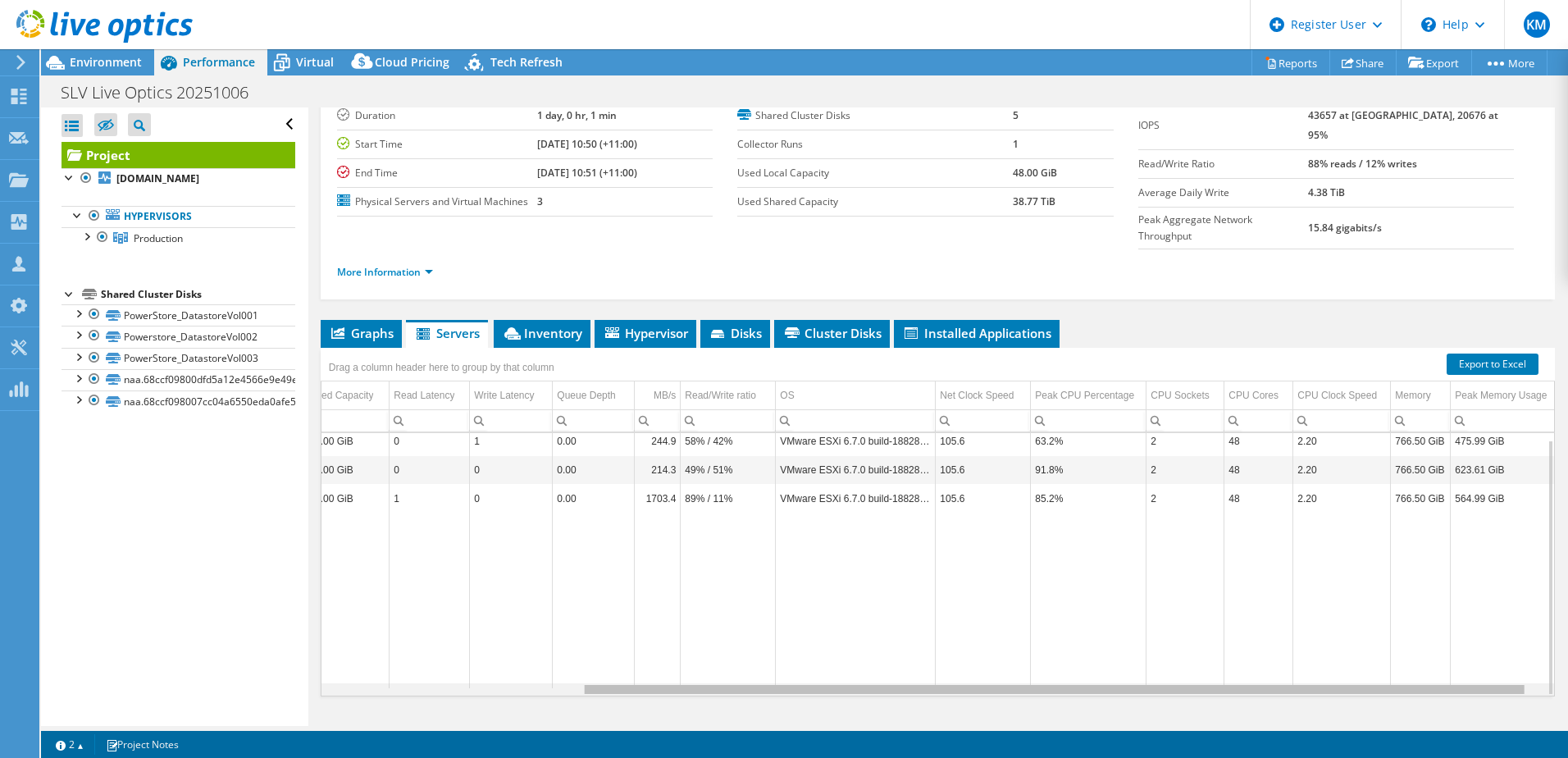
scroll to position [0, 359]
drag, startPoint x: 765, startPoint y: 656, endPoint x: 1064, endPoint y: 682, distance: 300.1
click at [1064, 682] on body "KM Dell User Kartik Mohori Kartik.Mohori@Dell.com Dell My Profile Log Out \n He…" at bounding box center [784, 379] width 1568 height 758
